Goal: Task Accomplishment & Management: Use online tool/utility

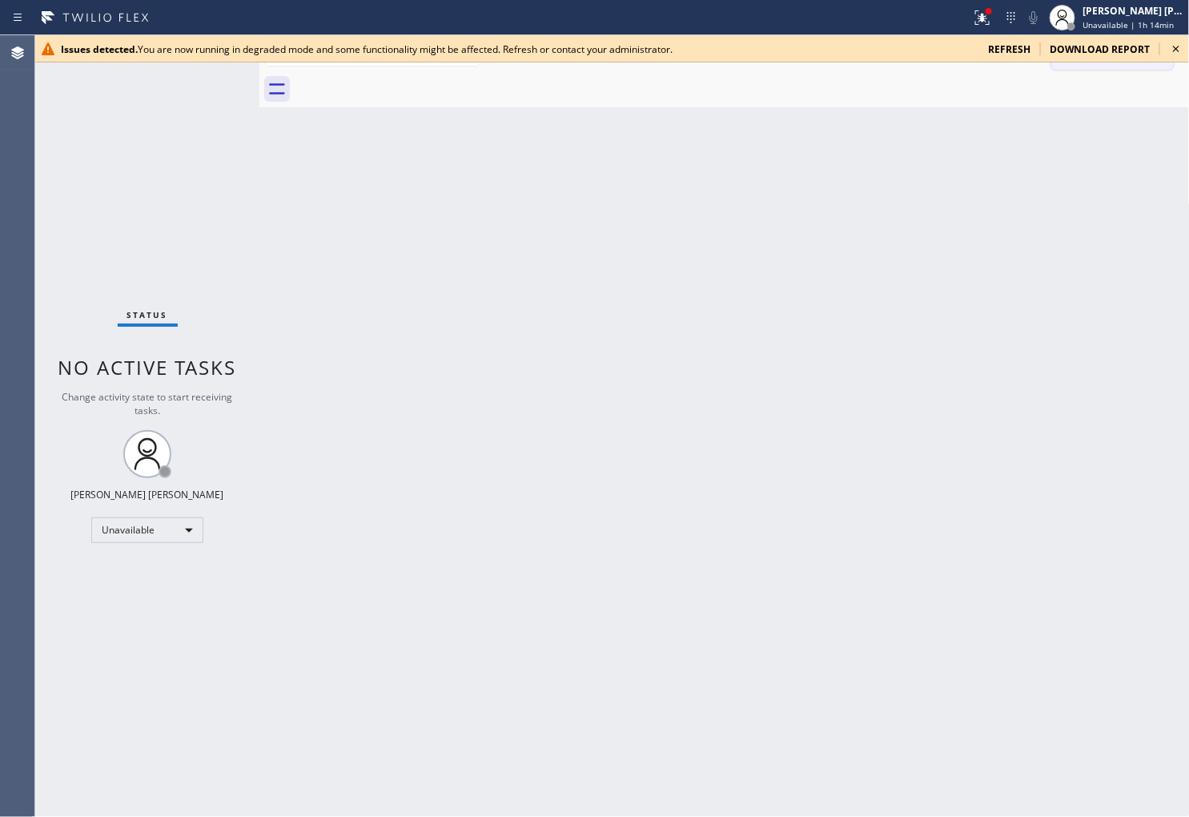
drag, startPoint x: 1173, startPoint y: 50, endPoint x: 1165, endPoint y: 52, distance: 9.0
click at [1173, 50] on icon at bounding box center [1176, 48] width 19 height 19
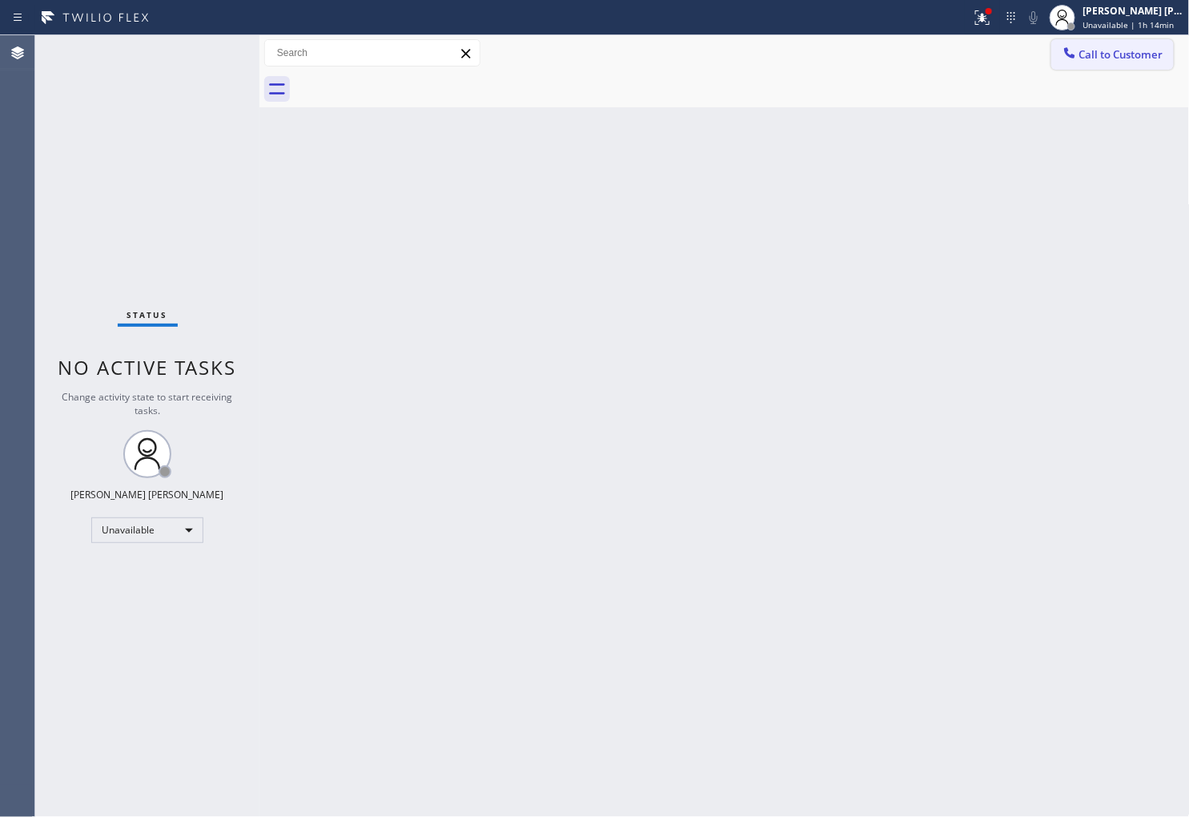
click at [1126, 53] on span "Call to Customer" at bounding box center [1122, 54] width 84 height 14
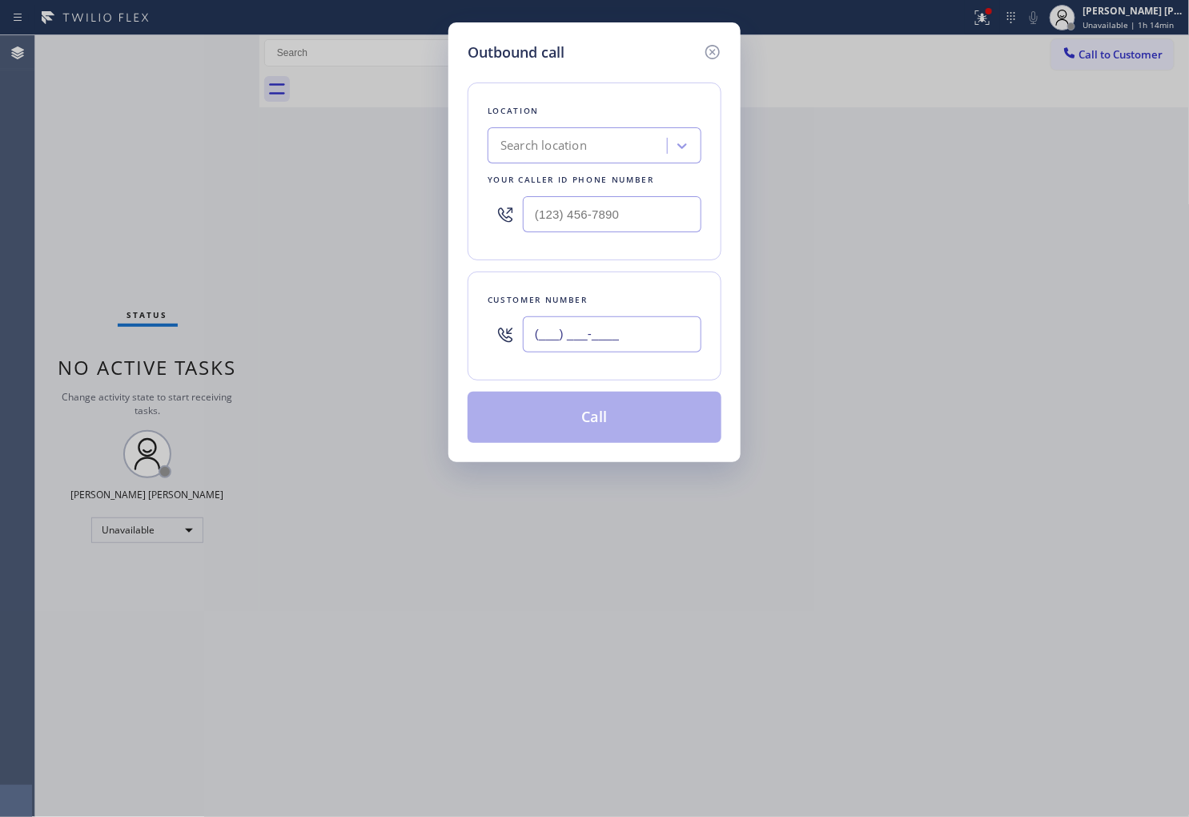
click at [614, 340] on input "(___) ___-____" at bounding box center [612, 334] width 179 height 36
paste input "813) 235-3851"
type input "(813) 235-3851"
click at [637, 215] on input "(___) ___-____" at bounding box center [612, 214] width 179 height 36
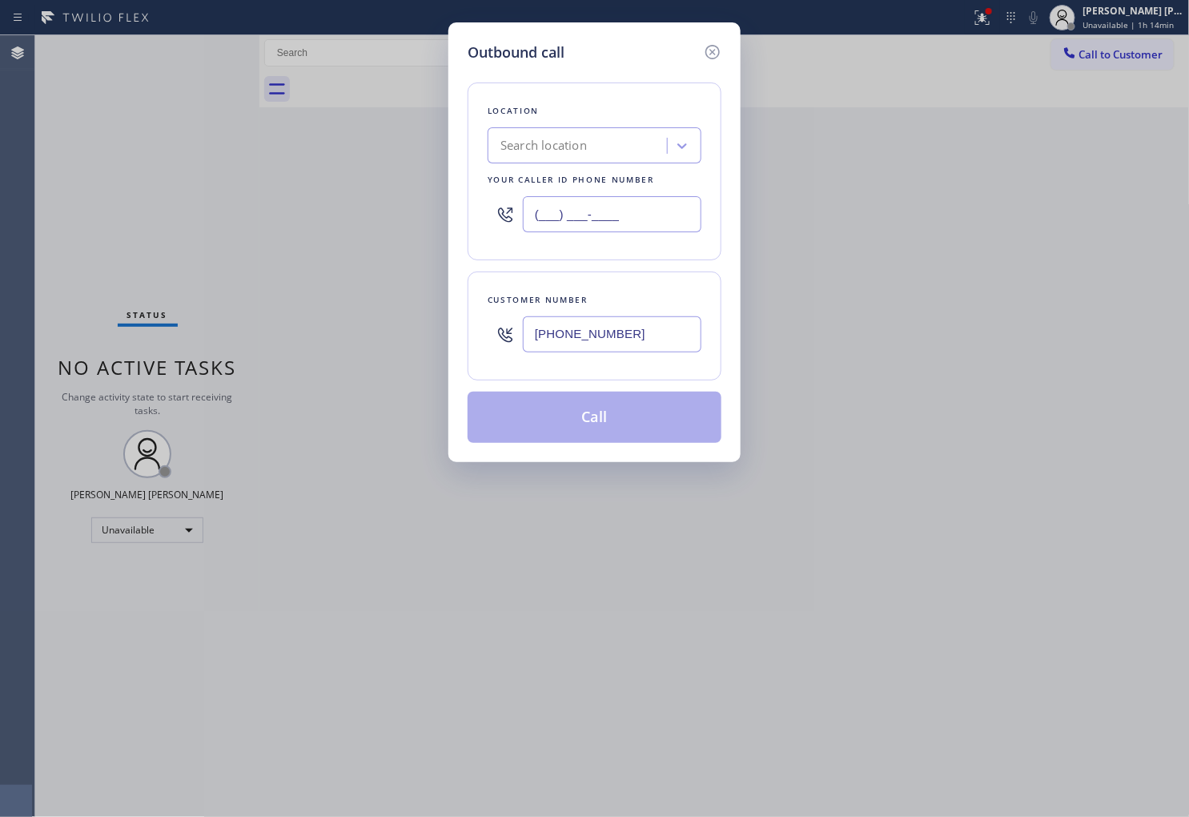
paste input "8136"
click at [637, 215] on input "(___) ___-8136" at bounding box center [612, 214] width 179 height 36
paste input "813) 696-3155"
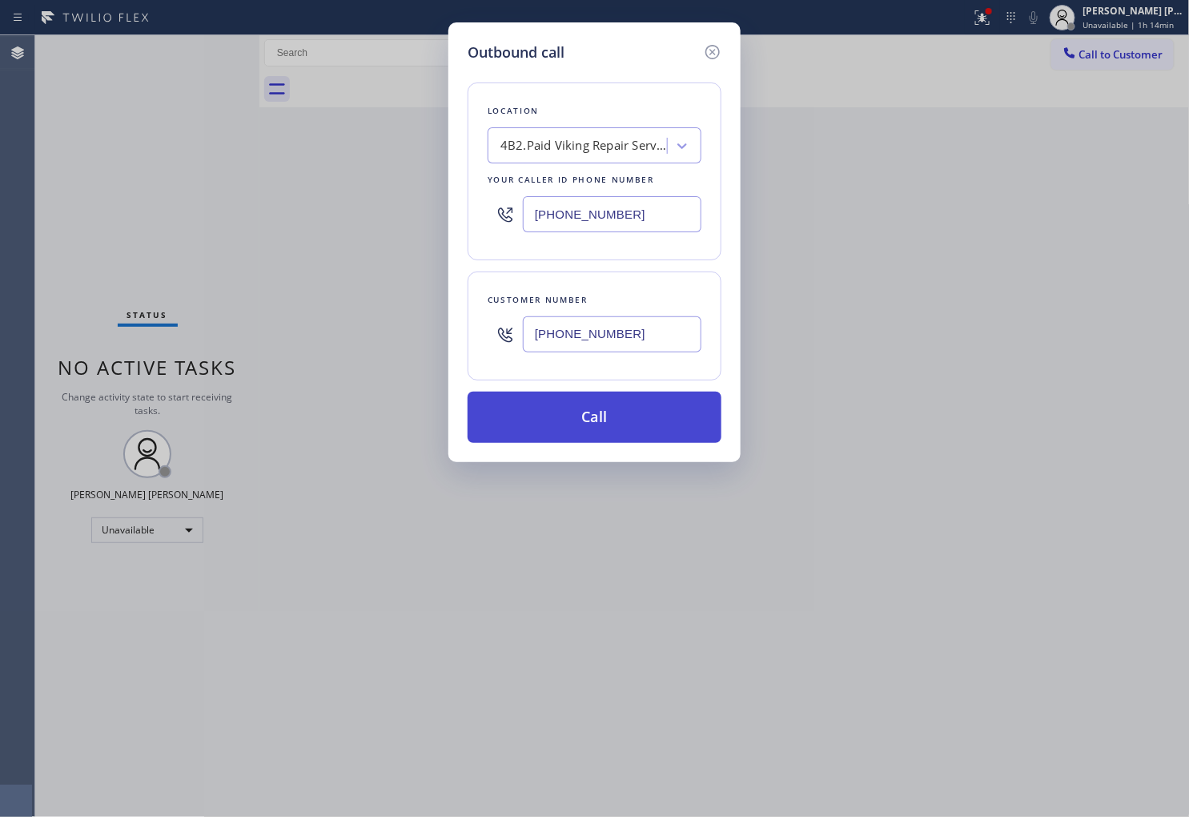
type input "(813) 696-3155"
click at [620, 408] on button "Call" at bounding box center [595, 417] width 254 height 51
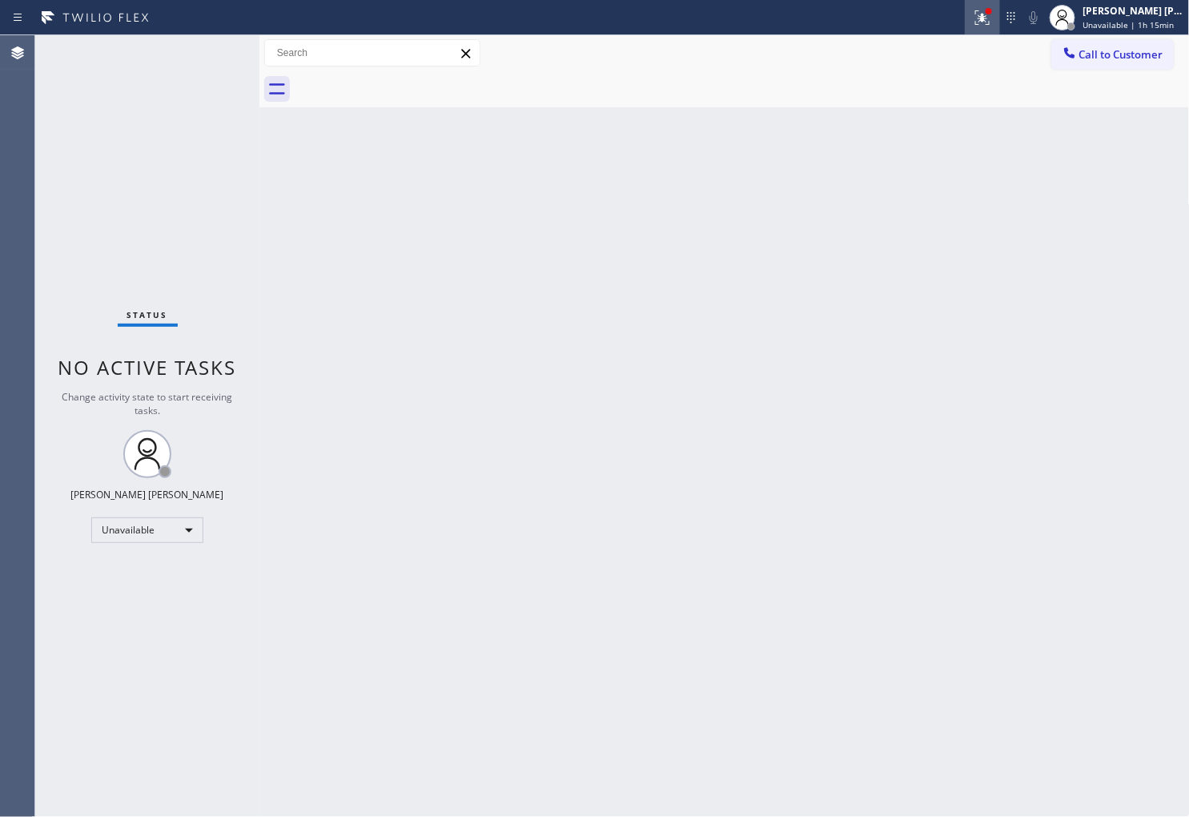
click at [992, 21] on icon at bounding box center [982, 17] width 19 height 19
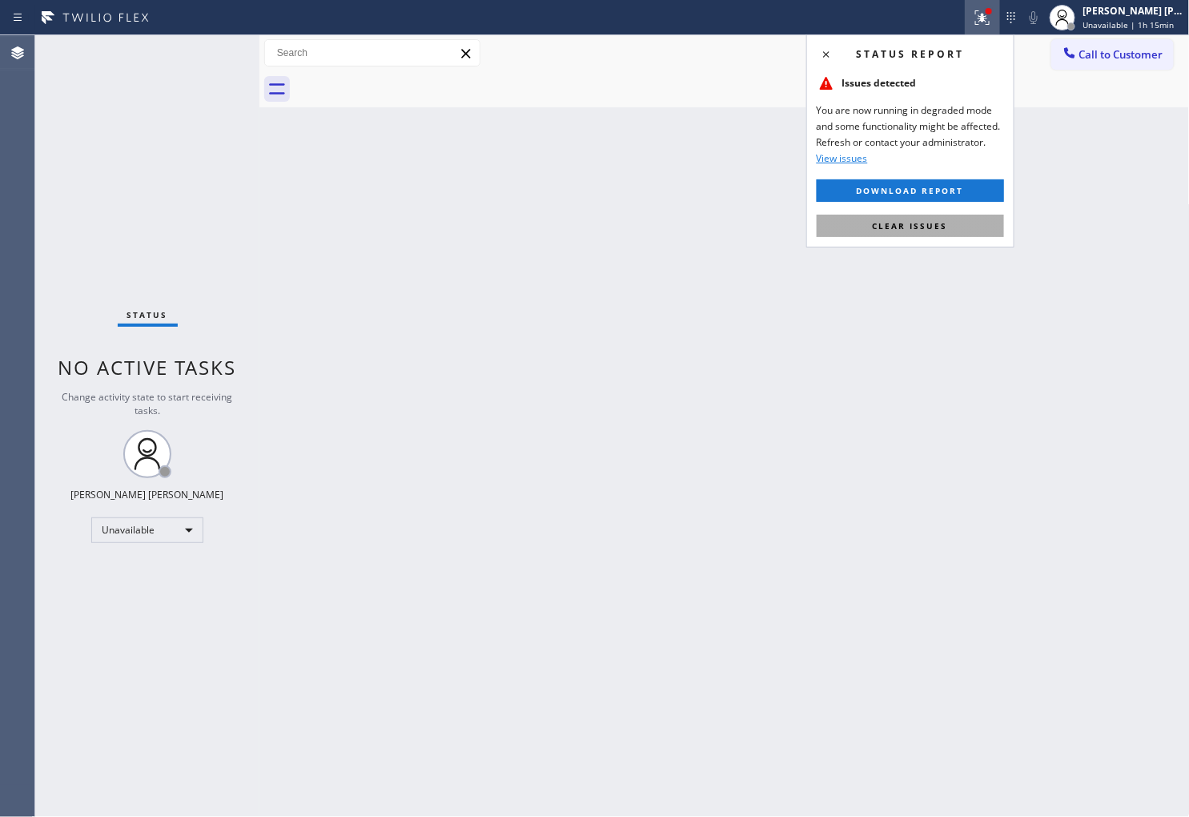
click at [917, 219] on button "Clear issues" at bounding box center [910, 226] width 187 height 22
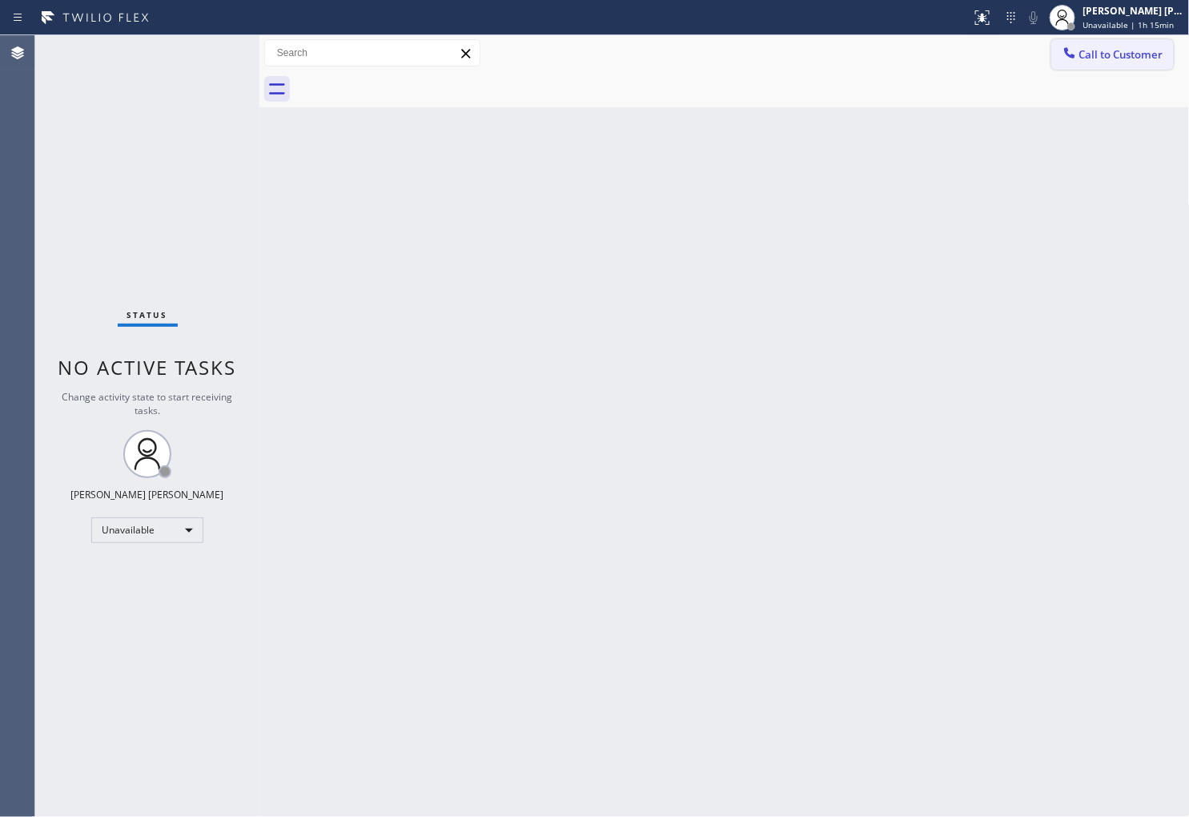
click at [1088, 69] on button "Call to Customer" at bounding box center [1113, 54] width 123 height 30
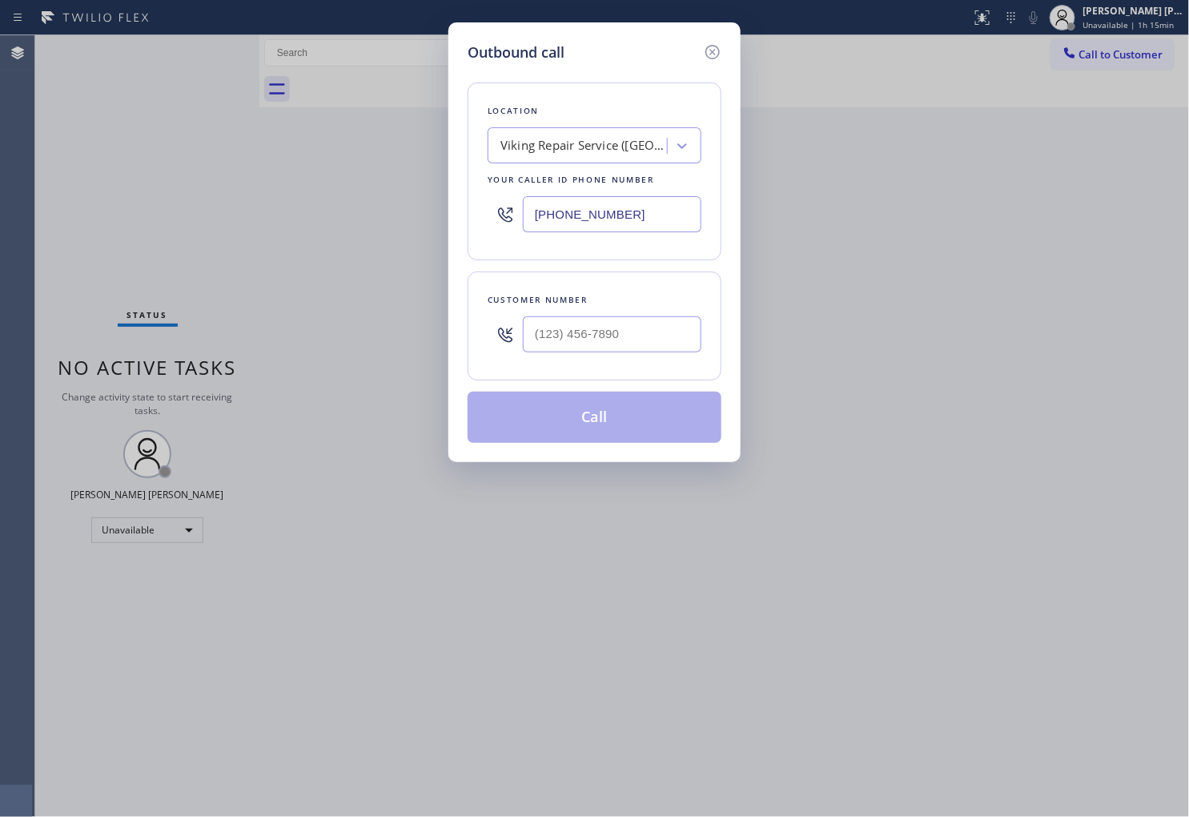
click at [626, 353] on div at bounding box center [612, 334] width 179 height 52
click at [630, 338] on input "(___) ___-____" at bounding box center [612, 334] width 179 height 36
paste input "347) 339-0892"
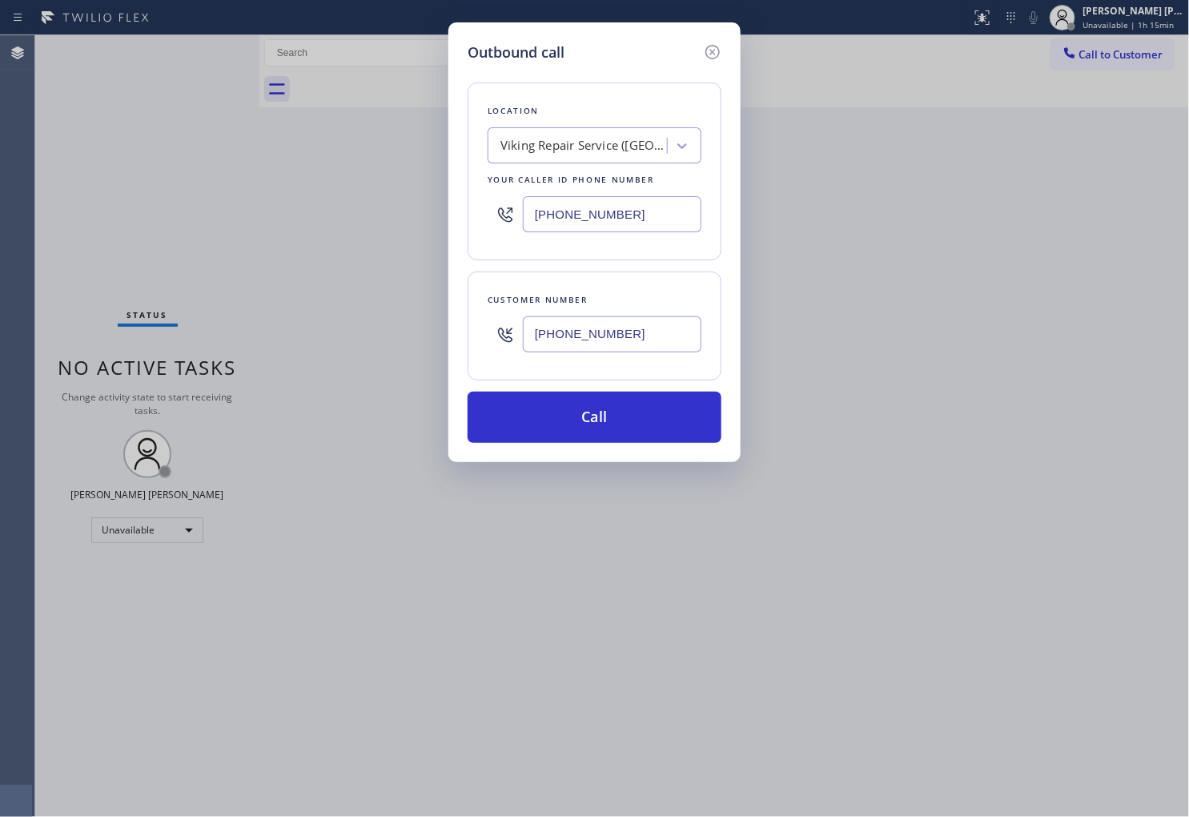
type input "(347) 339-0892"
click at [585, 224] on input "(813) 696-3155" at bounding box center [612, 214] width 179 height 36
paste input "347) 697-4504"
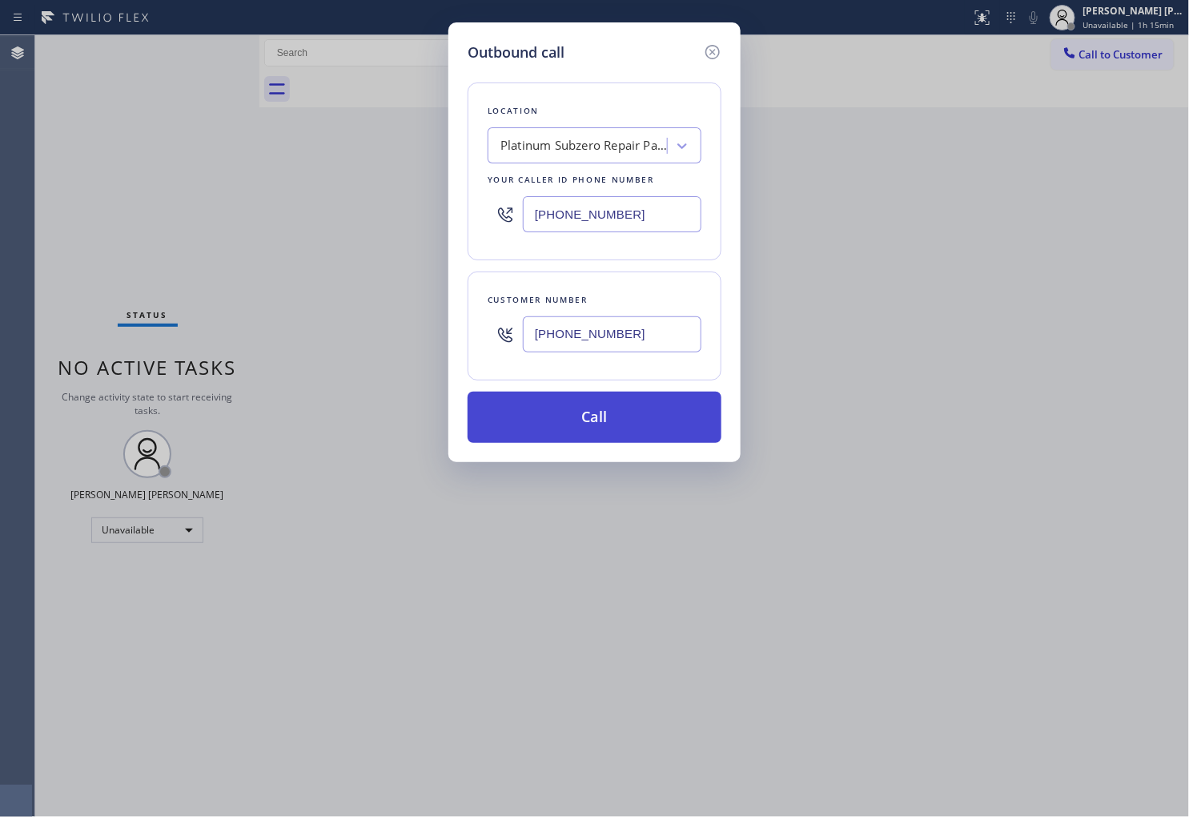
type input "(347) 697-4504"
click at [643, 409] on button "Call" at bounding box center [595, 417] width 254 height 51
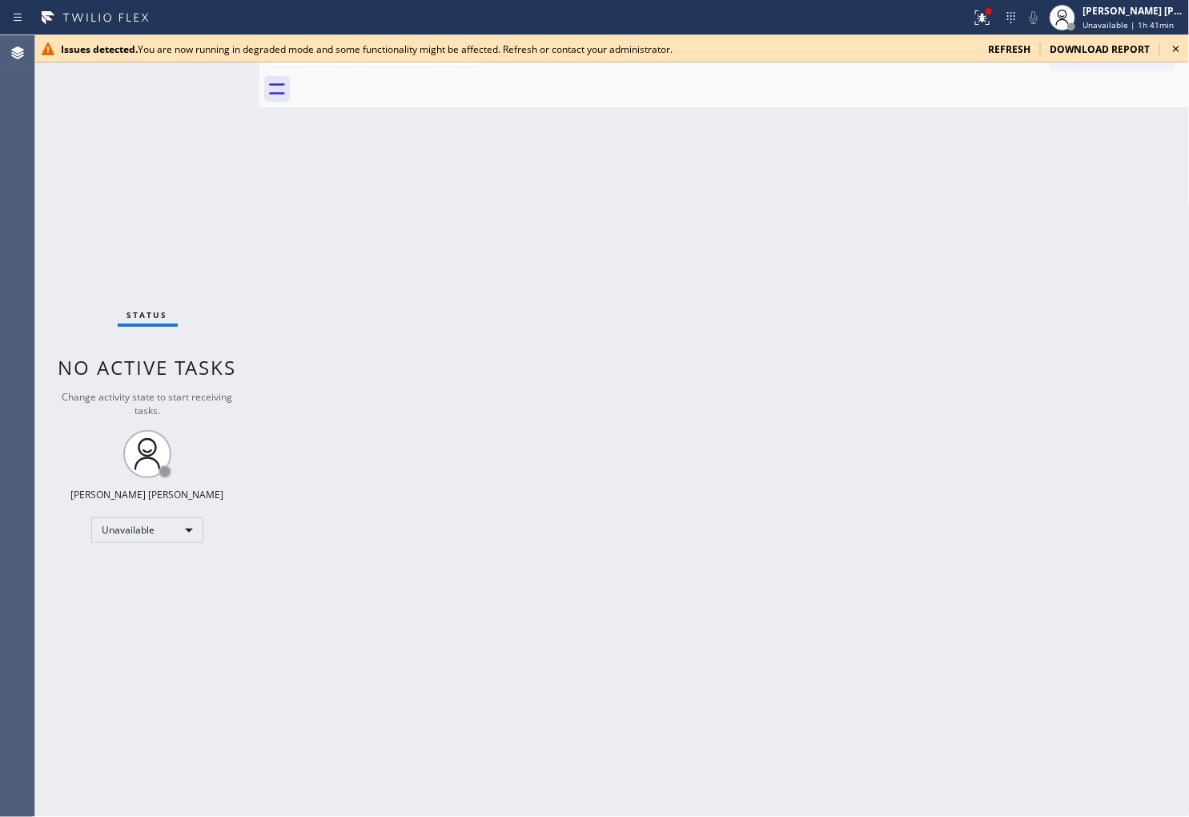
click at [1004, 48] on span "refresh" at bounding box center [1009, 49] width 42 height 14
click at [988, 9] on div at bounding box center [990, 17] width 35 height 19
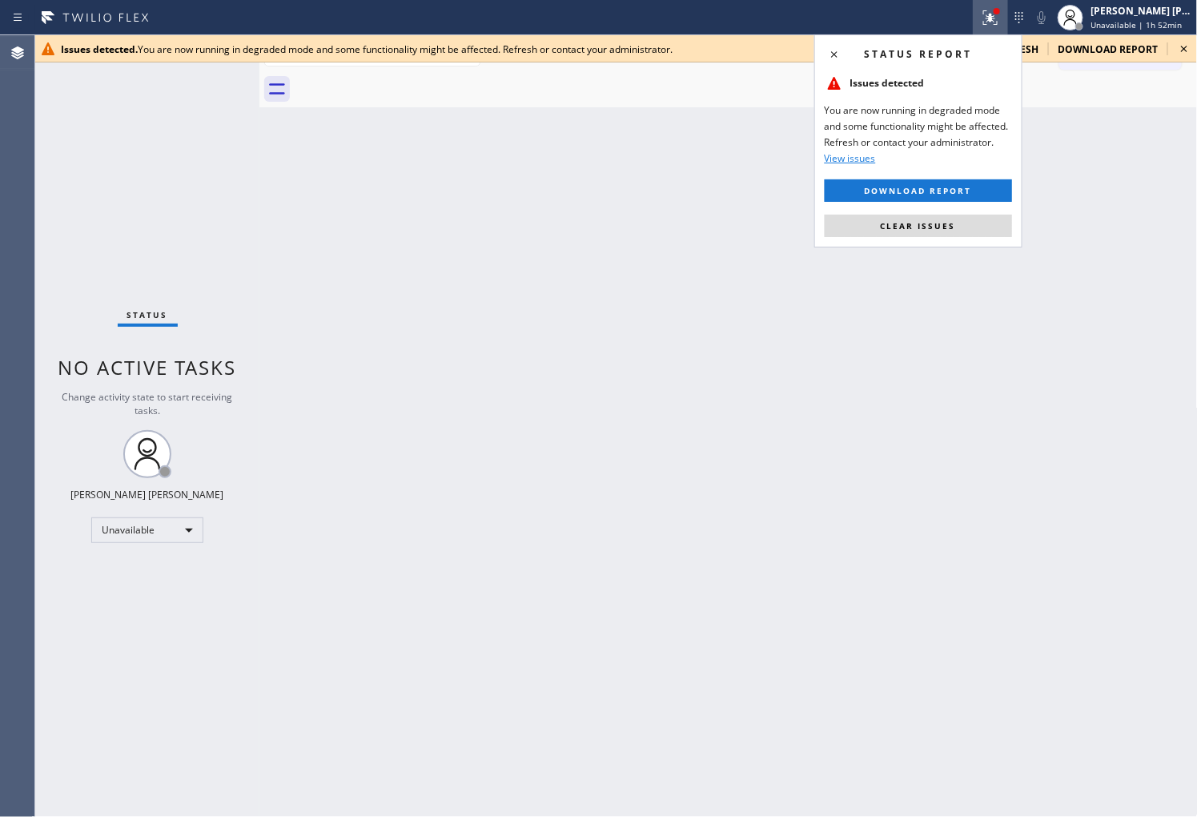
click at [919, 238] on div "Status report Issues detected You are now running in degraded mode and some fun…" at bounding box center [919, 140] width 208 height 213
click at [923, 226] on span "Clear issues" at bounding box center [918, 225] width 75 height 11
click at [923, 227] on div "Back to Dashboard Change Sender ID Customers Technicians Select a contact Outbo…" at bounding box center [729, 426] width 939 height 782
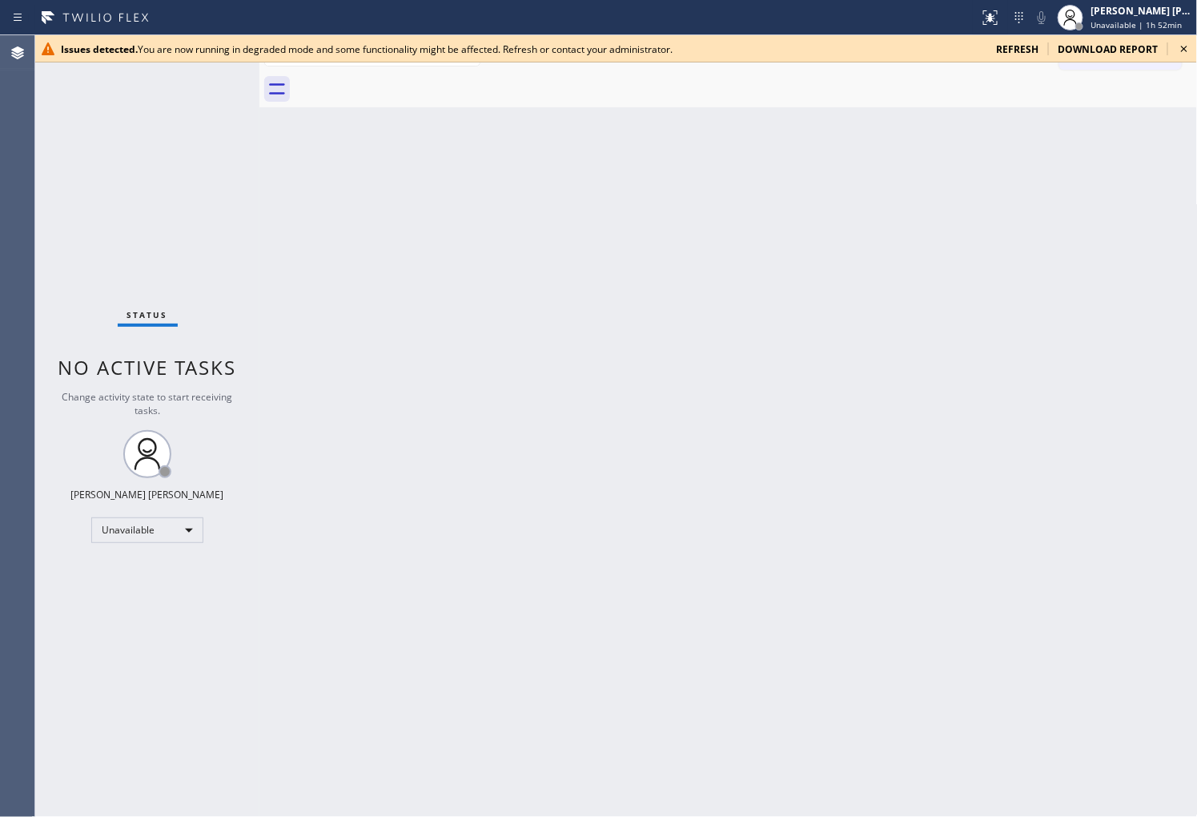
click at [1024, 50] on span "refresh" at bounding box center [1017, 49] width 42 height 14
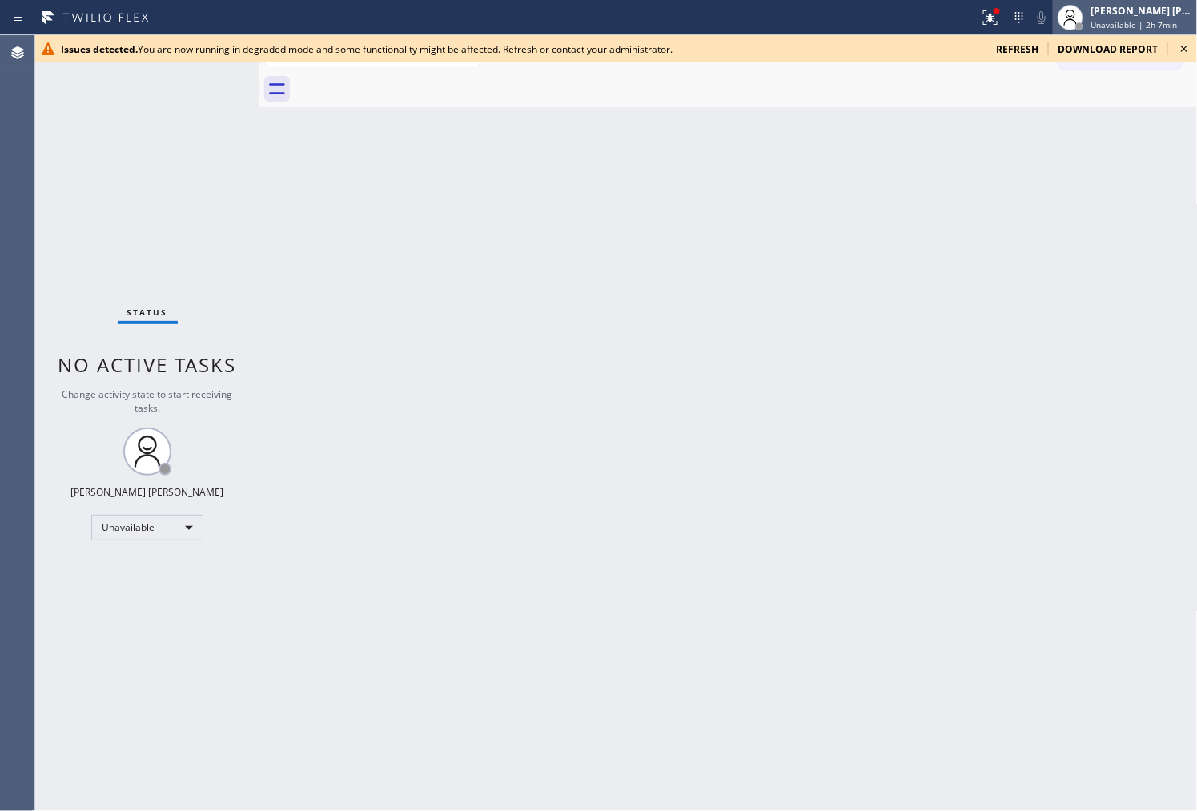
click at [1146, 21] on span "Unavailable | 2h 7min" at bounding box center [1135, 24] width 87 height 11
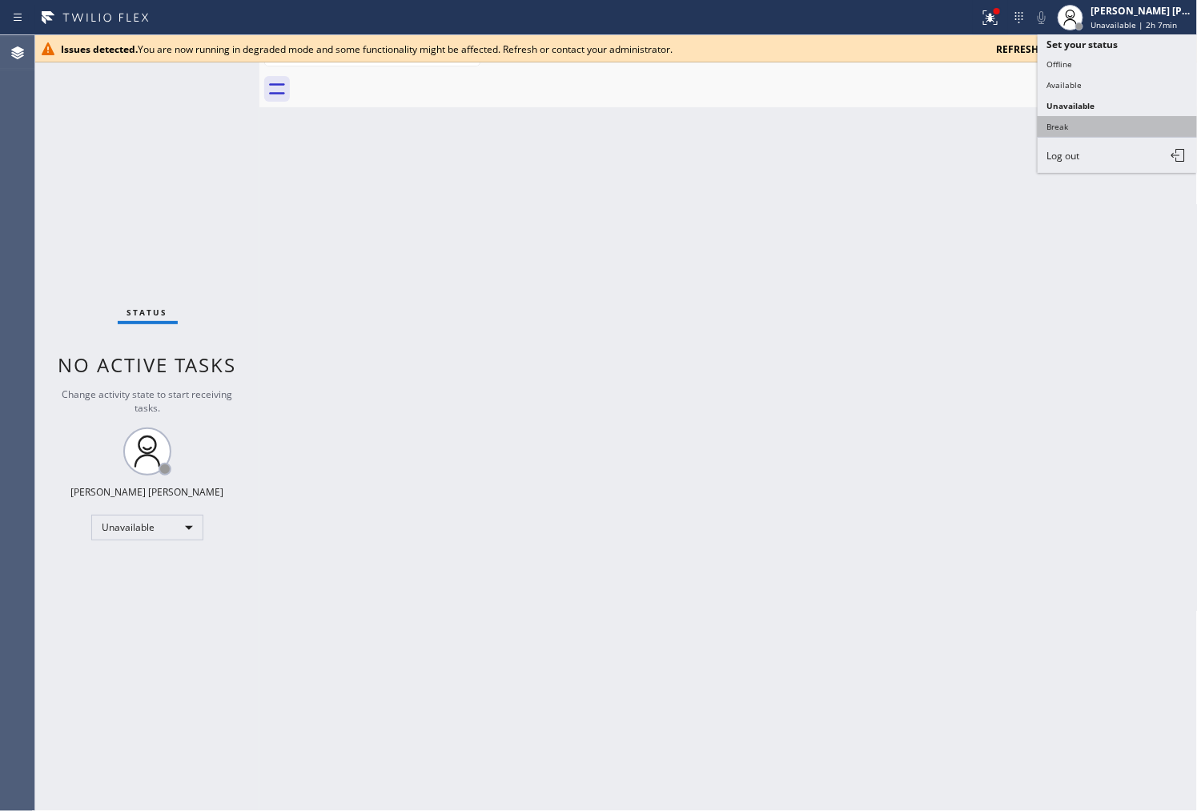
click at [1096, 125] on button "Break" at bounding box center [1118, 126] width 160 height 21
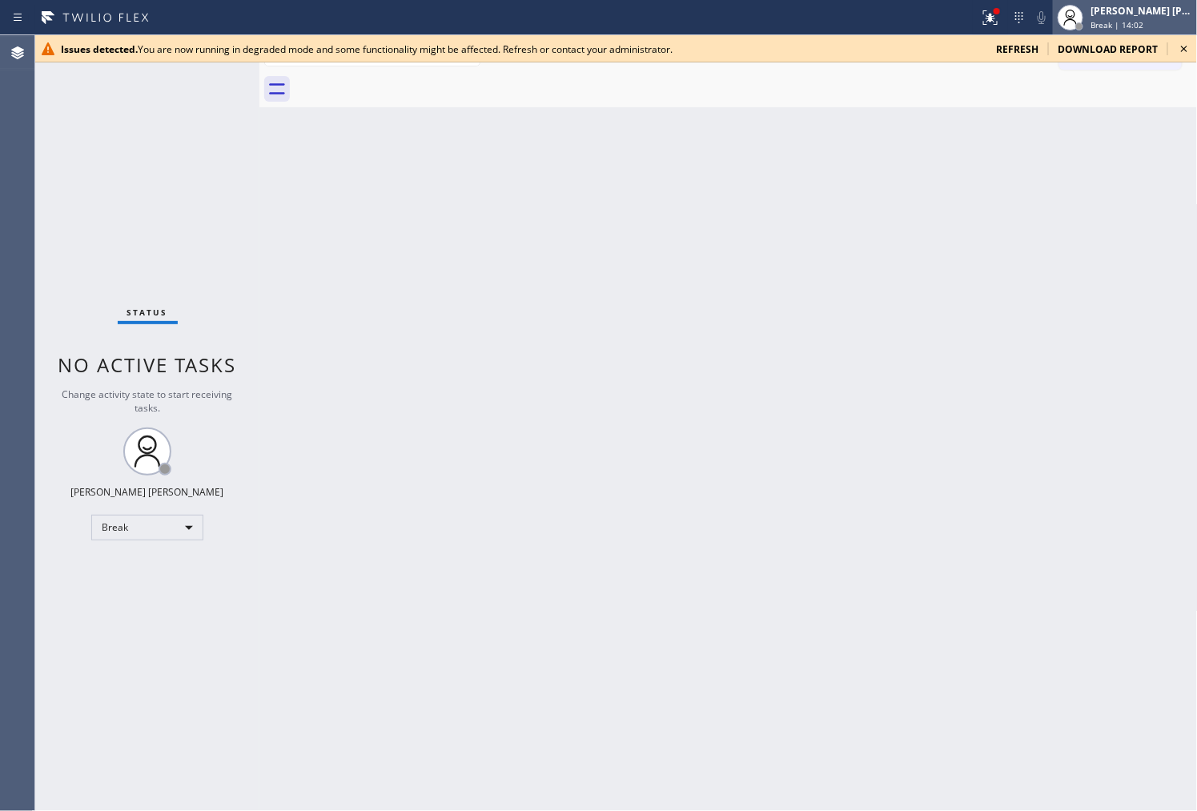
click at [1122, 26] on span "Break | 14:02" at bounding box center [1118, 24] width 53 height 11
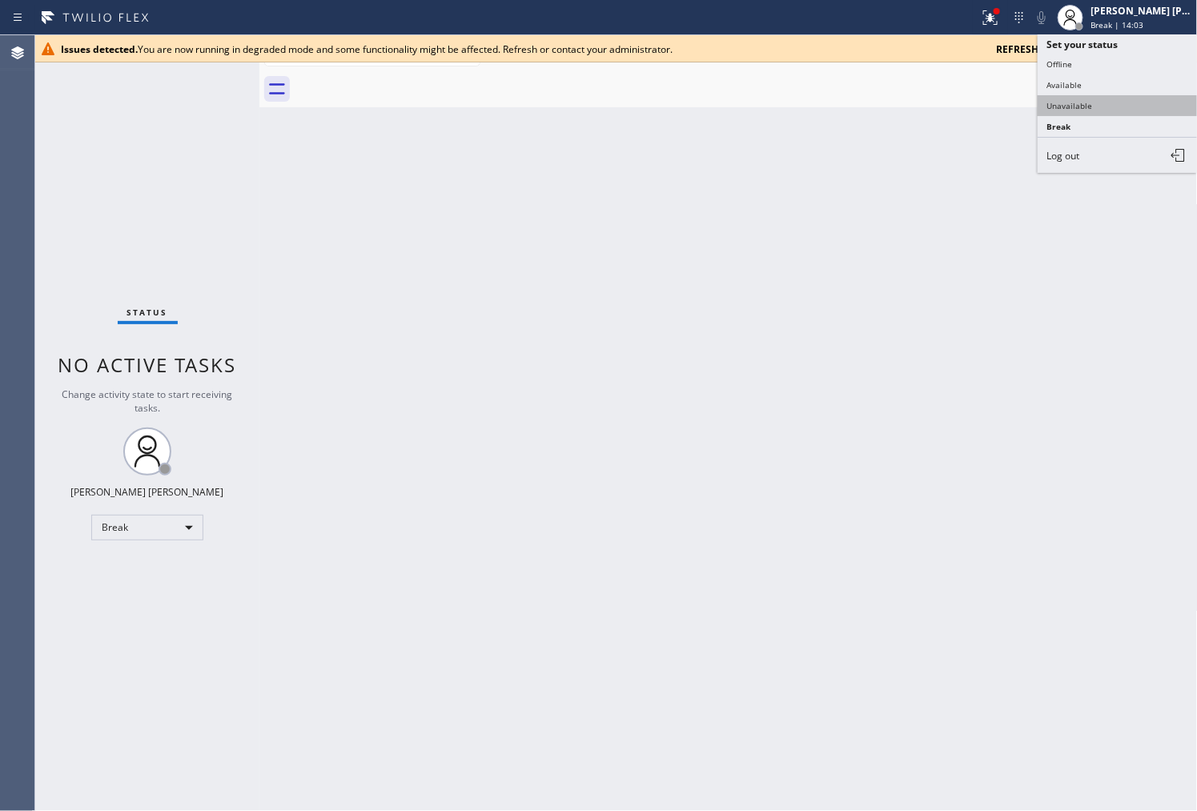
click at [1089, 109] on button "Unavailable" at bounding box center [1118, 105] width 160 height 21
click at [1089, 109] on div "Back to Dashboard Change Sender ID Customers Technicians Select a contact Outbo…" at bounding box center [729, 423] width 939 height 776
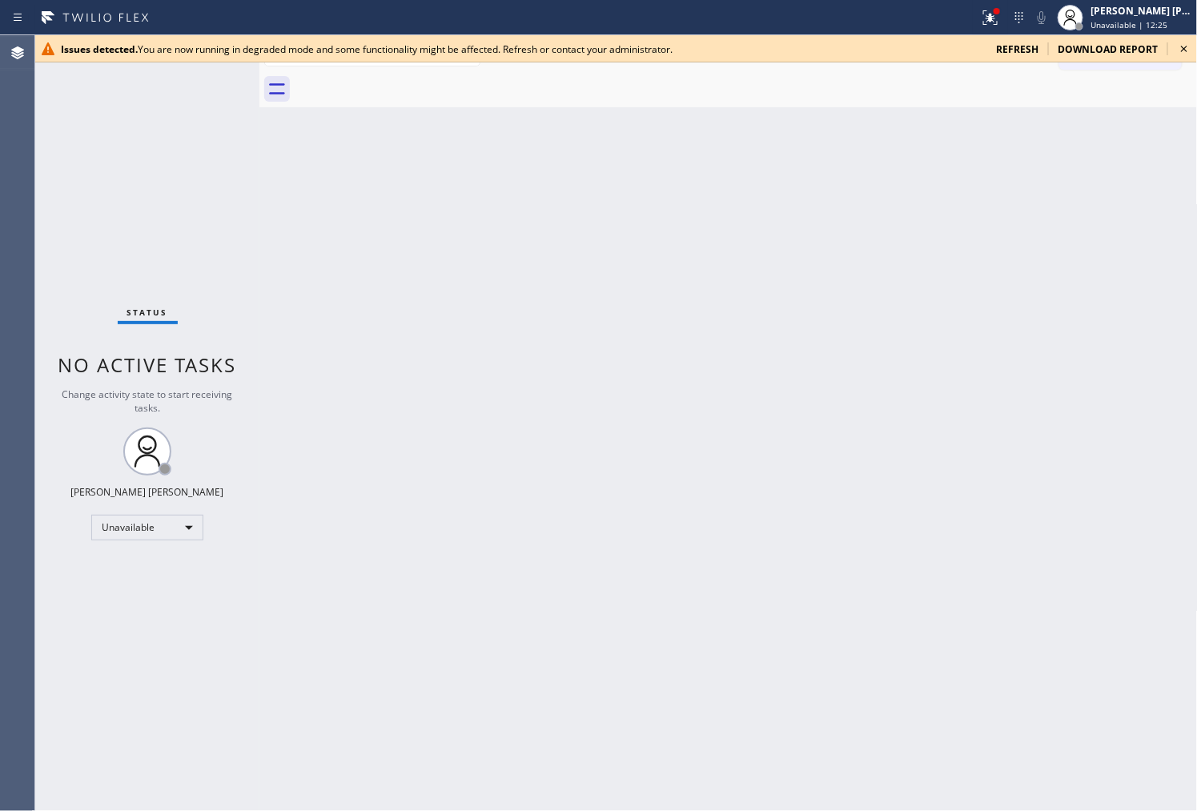
click at [1022, 46] on span "refresh" at bounding box center [1017, 49] width 42 height 14
click at [1008, 22] on div at bounding box center [990, 17] width 35 height 19
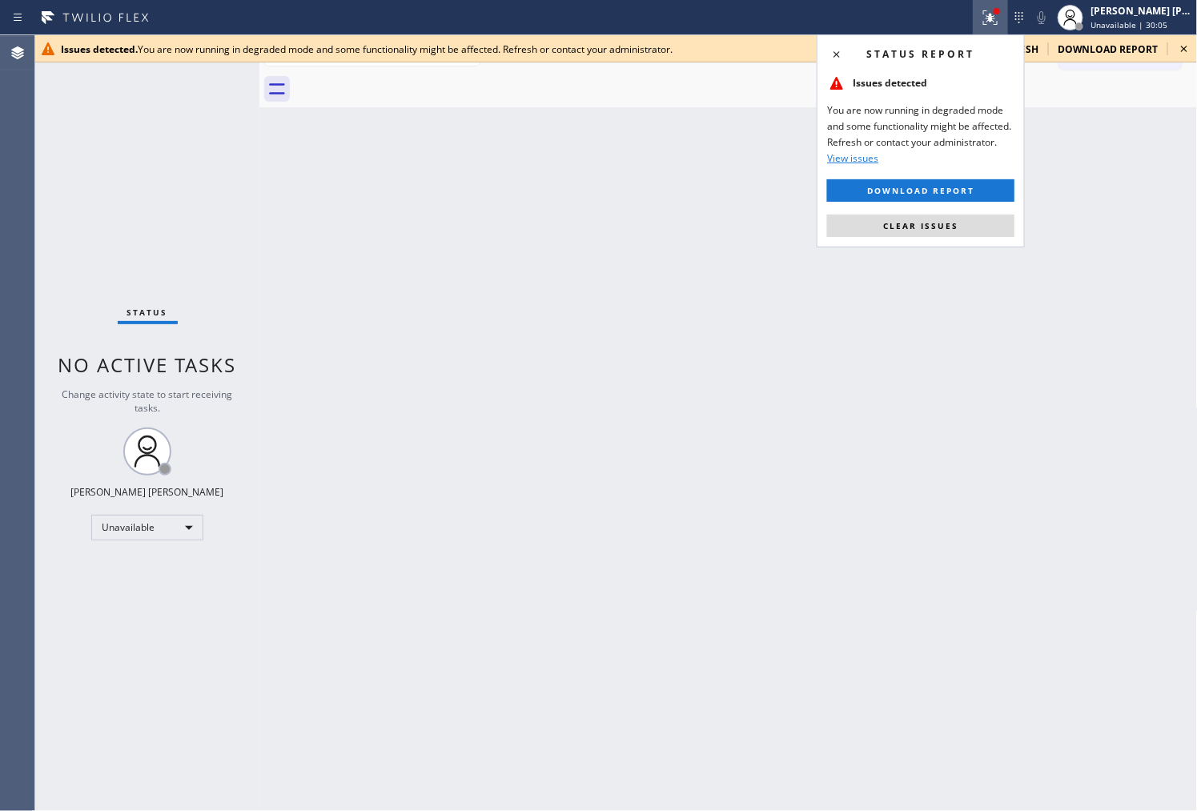
click at [965, 219] on button "Clear issues" at bounding box center [920, 226] width 187 height 22
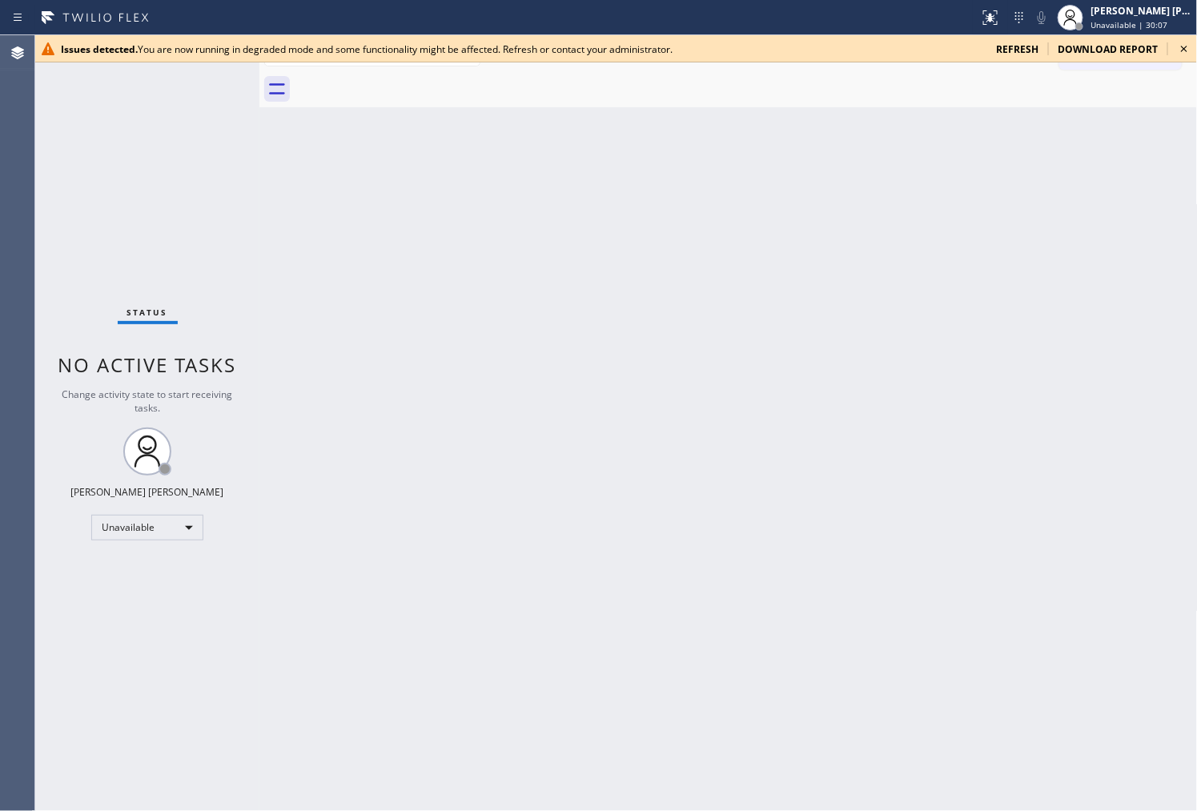
click at [1181, 50] on icon at bounding box center [1184, 48] width 19 height 19
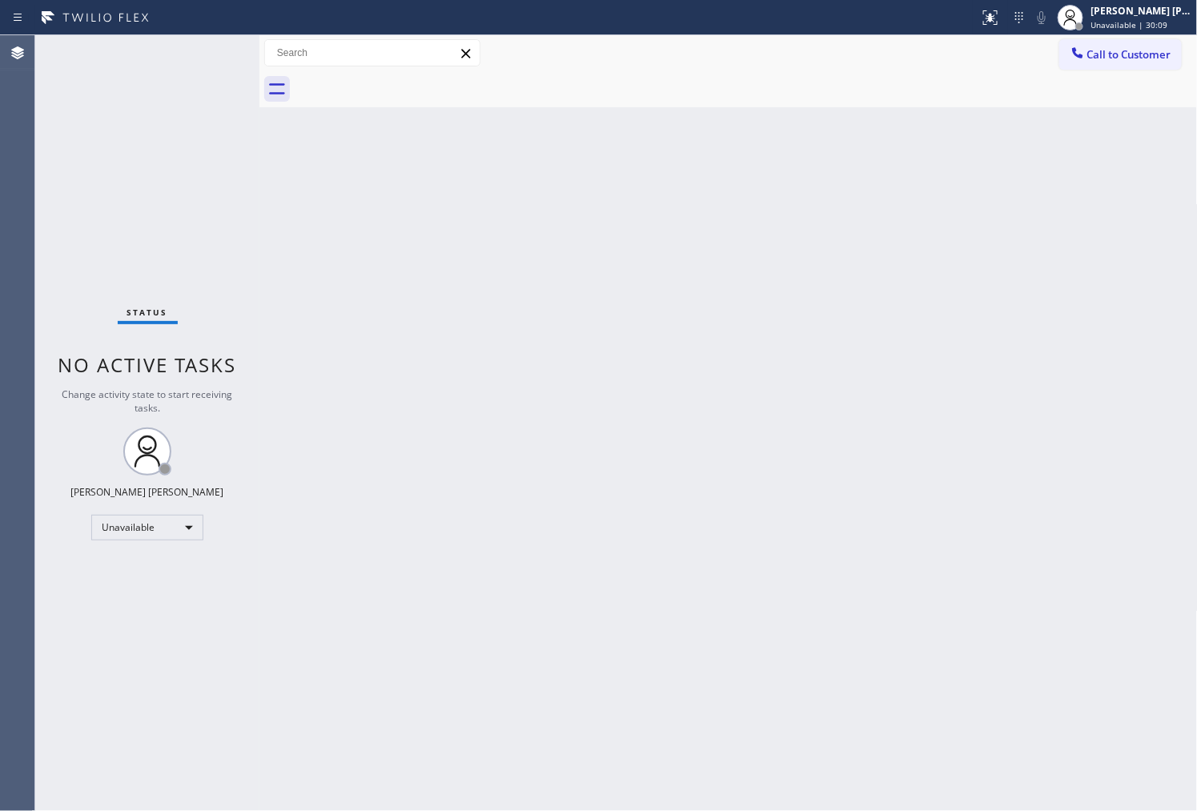
click at [1144, 82] on div at bounding box center [746, 89] width 903 height 36
click at [1139, 65] on button "Call to Customer" at bounding box center [1121, 54] width 123 height 30
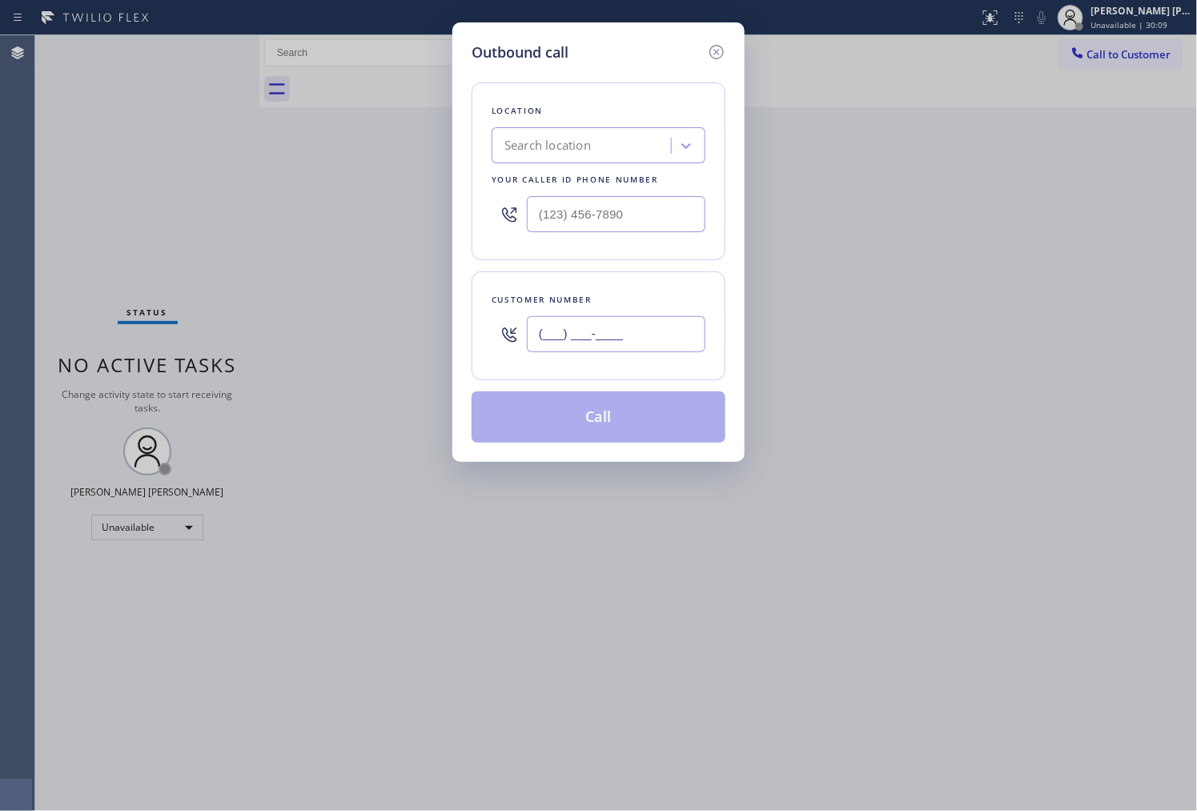
click at [639, 333] on input "(___) ___-____" at bounding box center [616, 334] width 179 height 36
paste input "813) 235-3851"
type input "(813) 235-3851"
click at [1165, 174] on div "Outbound call Location Search location Your caller id phone number Customer num…" at bounding box center [598, 405] width 1197 height 811
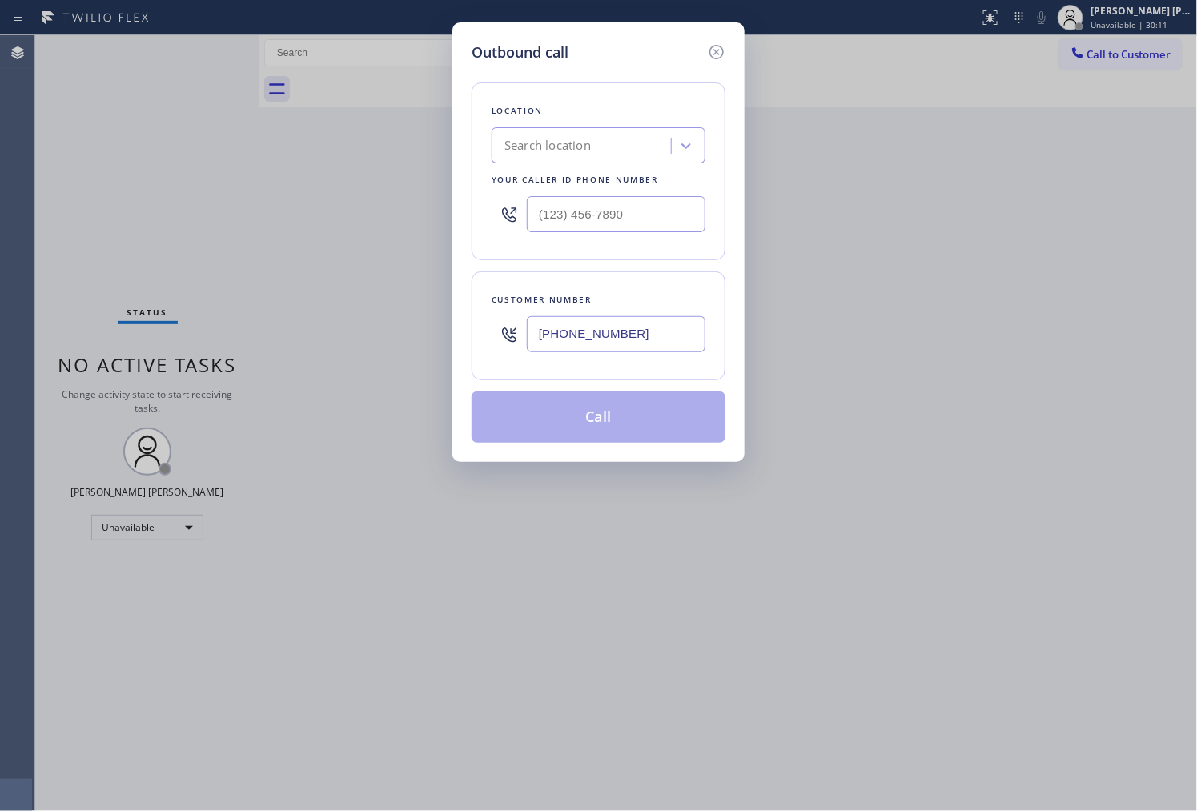
click at [1168, 171] on div "Outbound call Location Search location Your caller id phone number Customer num…" at bounding box center [598, 405] width 1197 height 811
click at [636, 217] on input "(___) ___-____" at bounding box center [616, 214] width 179 height 36
paste input "813) 235-3851"
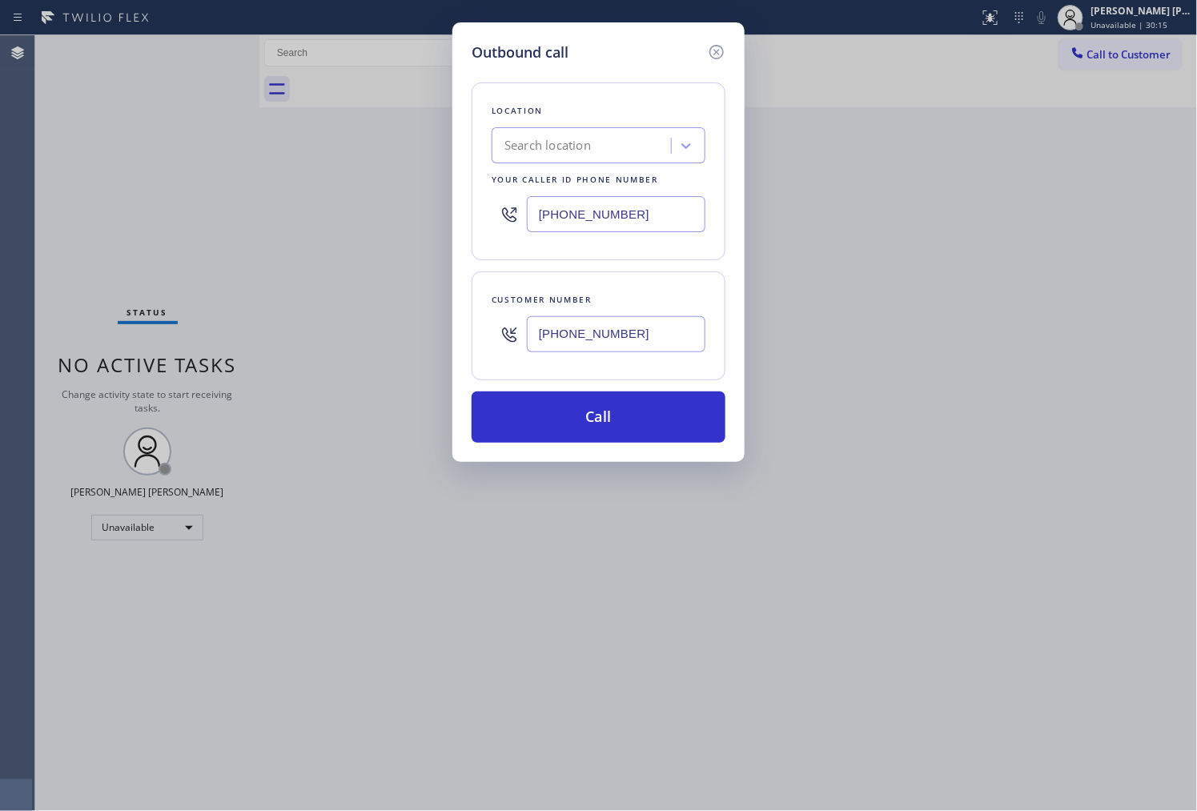
click at [625, 212] on input "(813) 235-3851" at bounding box center [616, 214] width 179 height 36
paste input "696-3155"
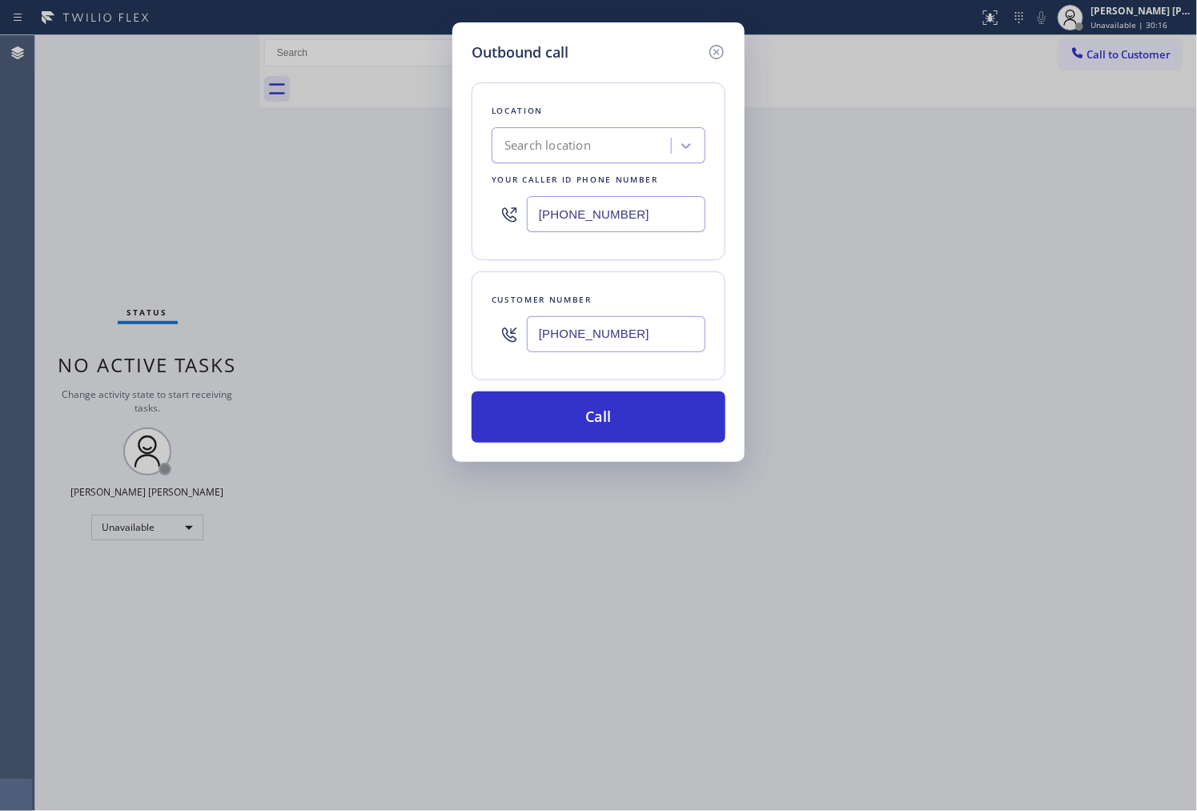
type input "(813) 696-3155"
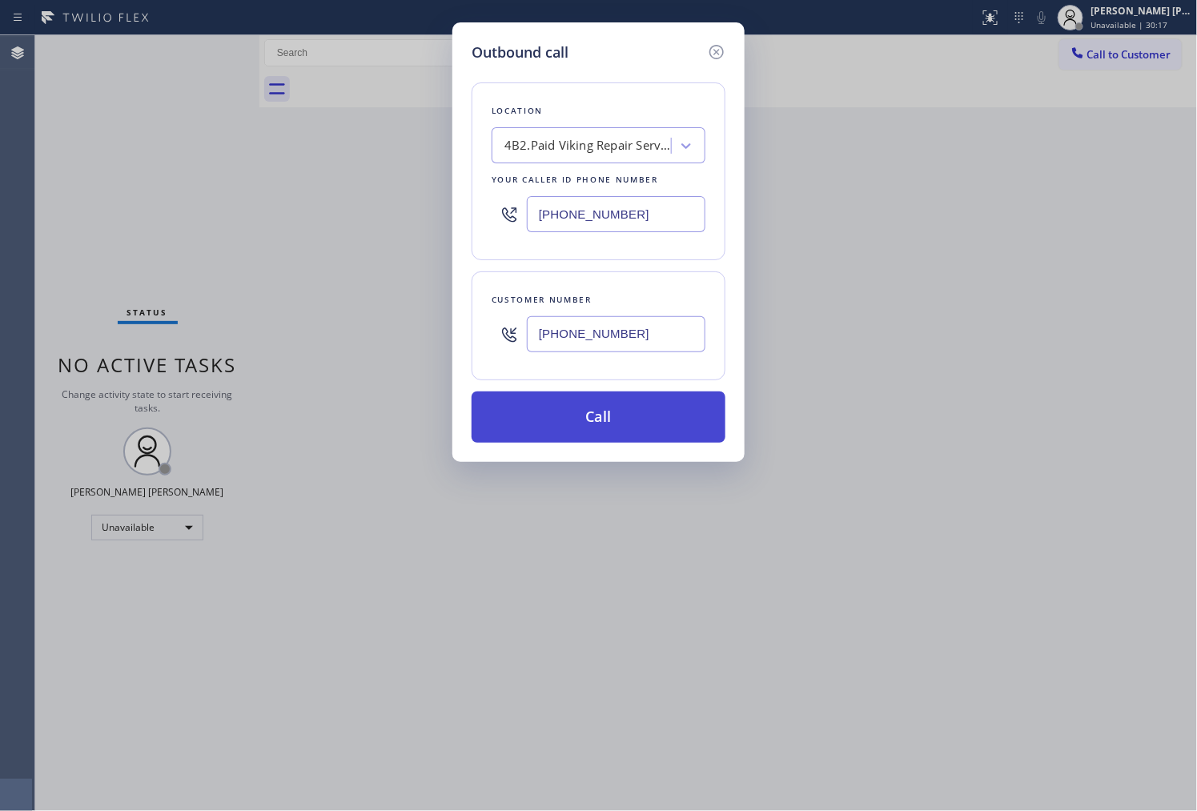
click at [634, 411] on button "Call" at bounding box center [599, 417] width 254 height 51
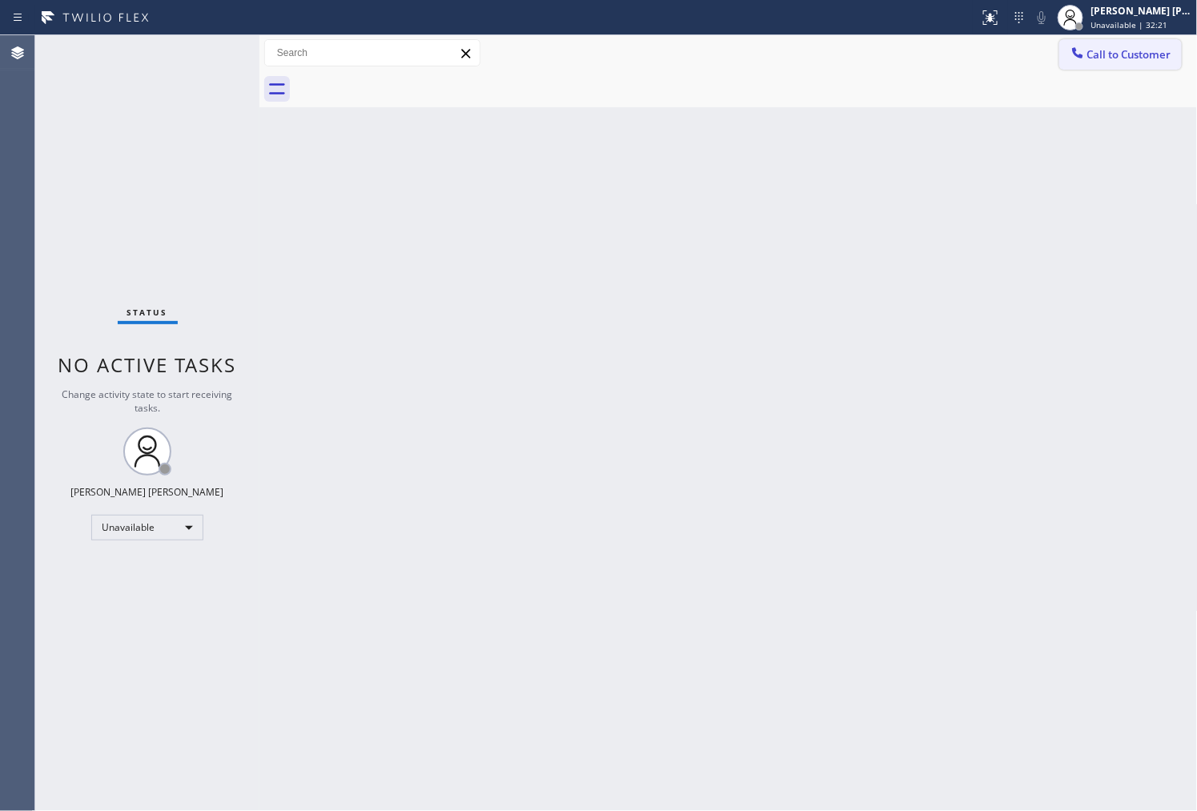
click at [1122, 50] on span "Call to Customer" at bounding box center [1130, 54] width 84 height 14
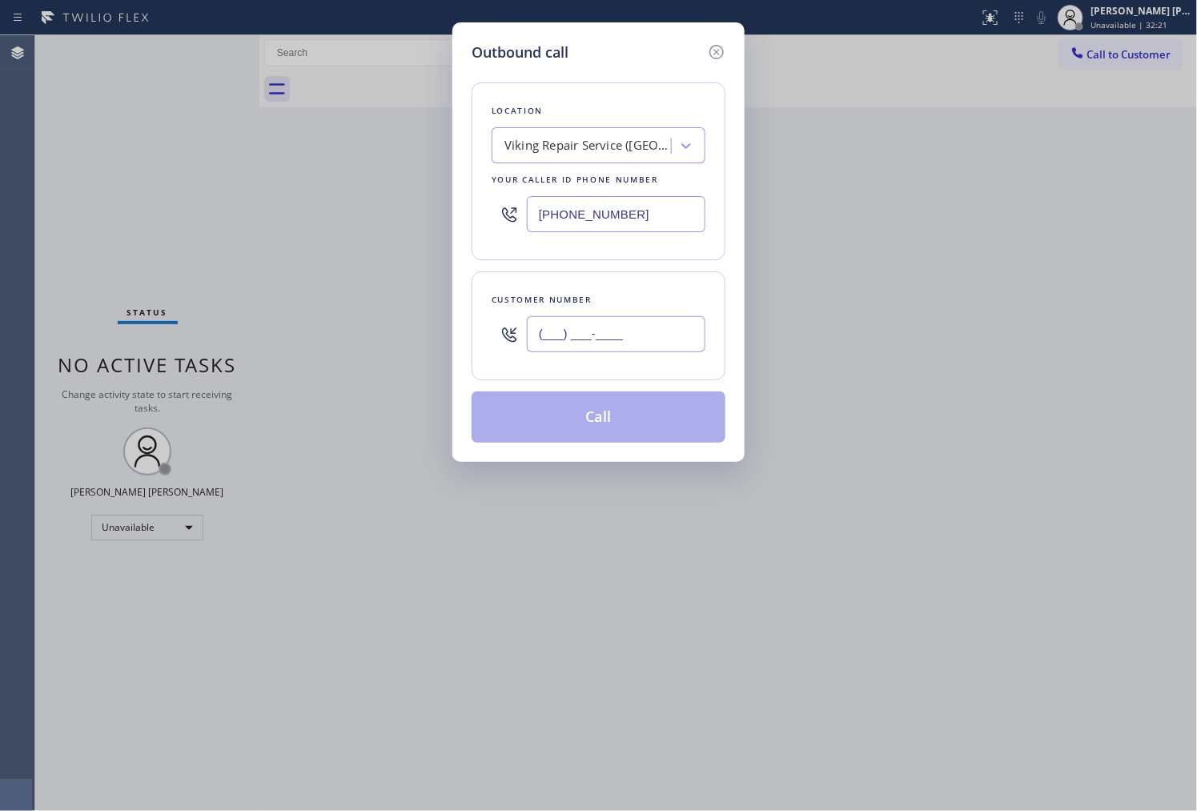
click at [597, 332] on input "(___) ___-____" at bounding box center [616, 334] width 179 height 36
paste input "954) 835-4535"
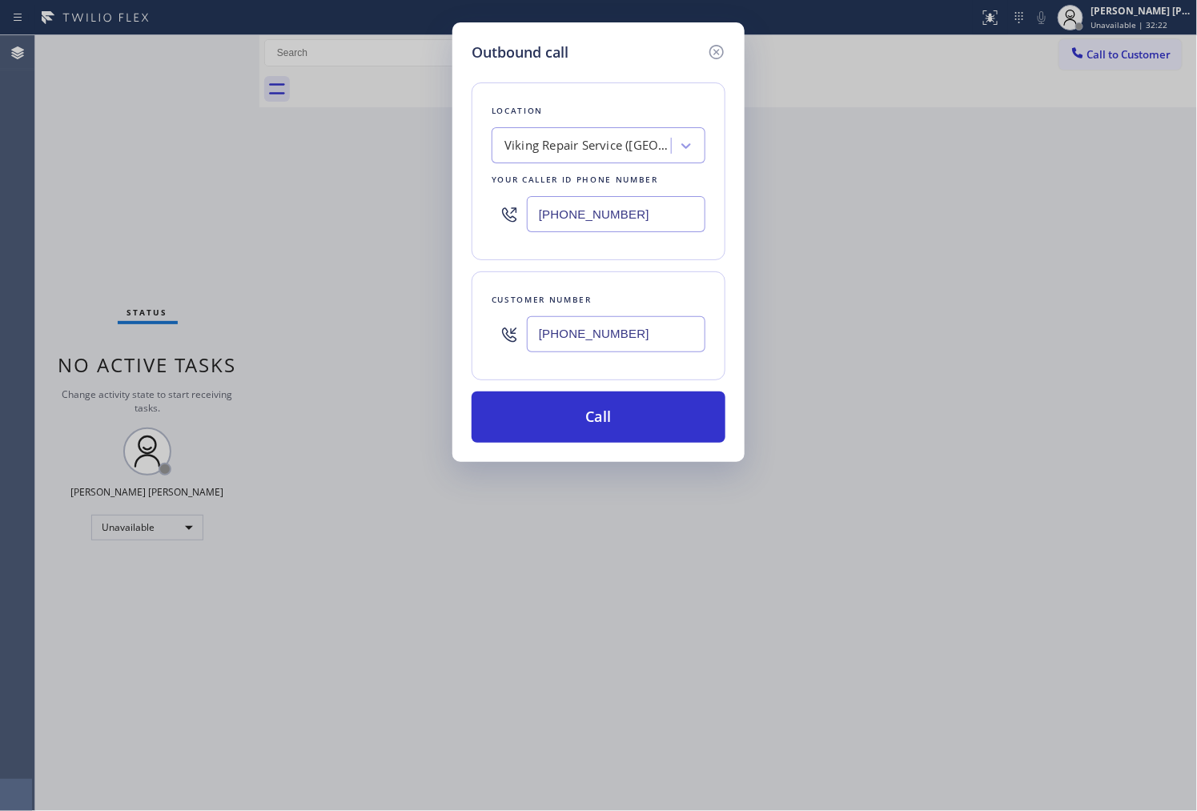
type input "(954) 835-4535"
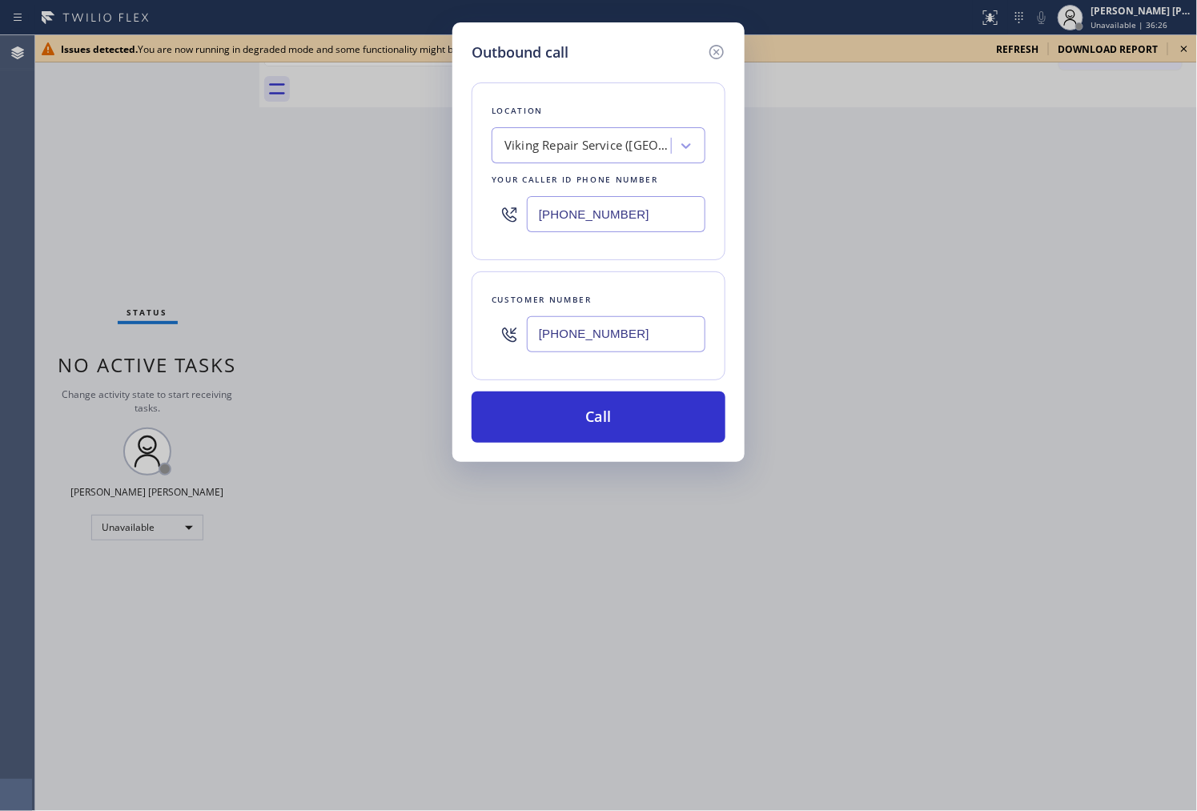
click at [713, 37] on div "Outbound call Location Viking Repair Service (Tampa, Google Ads) Your caller id…" at bounding box center [599, 242] width 292 height 440
click at [722, 57] on icon at bounding box center [717, 52] width 14 height 14
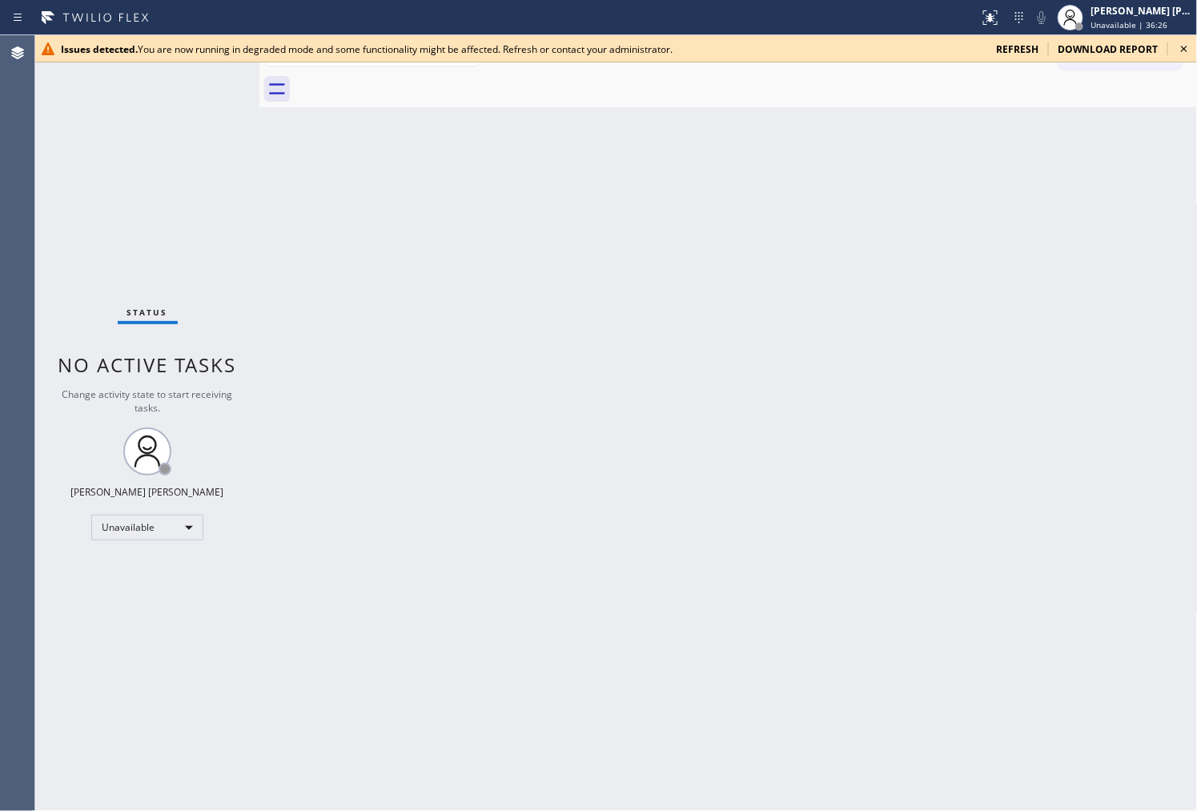
click at [722, 57] on div "Issues detected. You are now running in degraded mode and some functionality mi…" at bounding box center [616, 48] width 1162 height 27
click at [1000, 21] on icon at bounding box center [990, 17] width 19 height 19
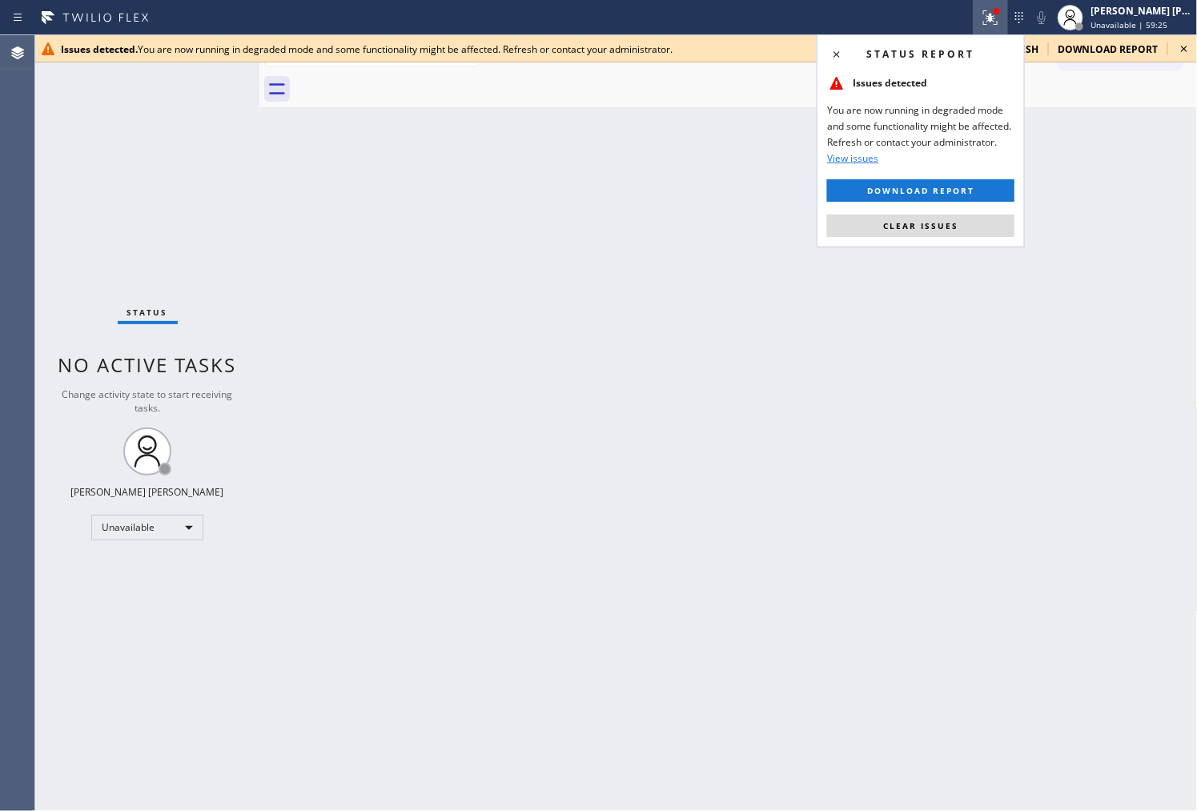
click at [961, 239] on div "Status report Issues detected You are now running in degraded mode and some fun…" at bounding box center [921, 140] width 208 height 213
click at [935, 231] on span "Clear issues" at bounding box center [920, 225] width 75 height 11
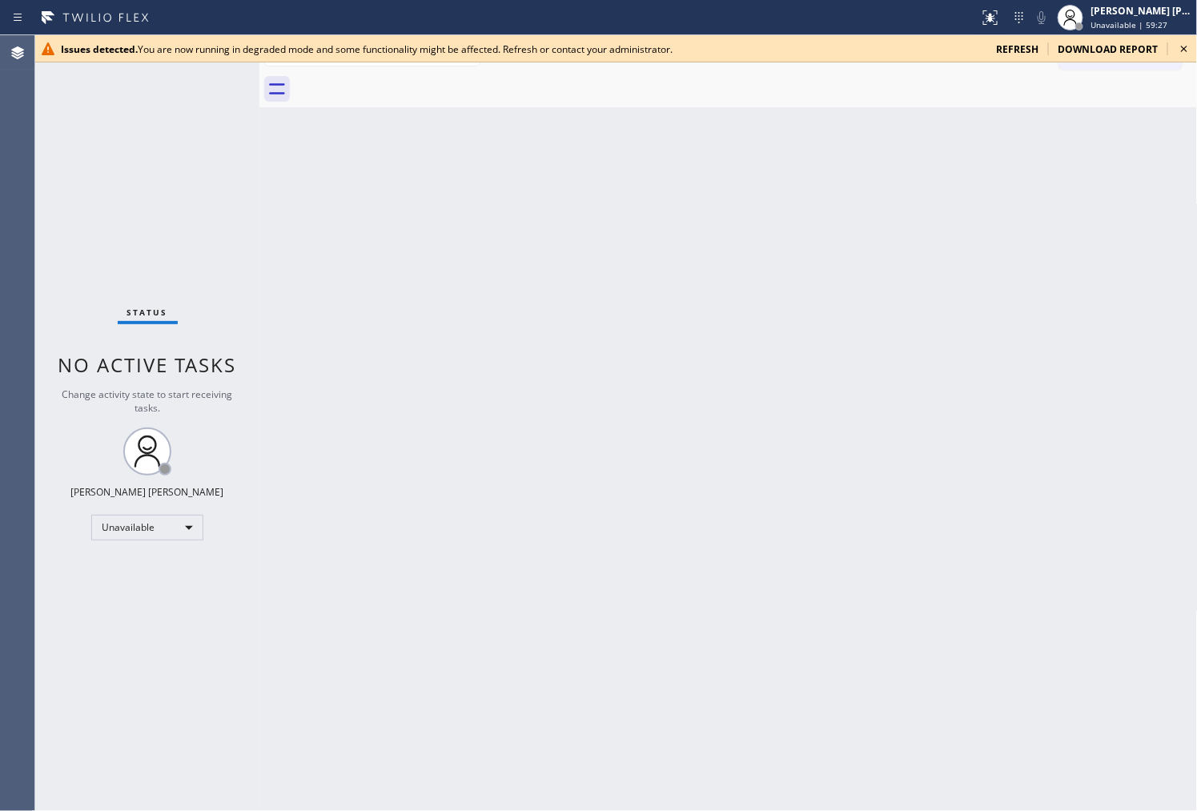
click at [1010, 38] on div "Issues detected. You are now running in degraded mode and some functionality mi…" at bounding box center [616, 48] width 1162 height 27
click at [1011, 44] on span "refresh" at bounding box center [1017, 49] width 42 height 14
click at [1148, 12] on div "[PERSON_NAME] [PERSON_NAME]" at bounding box center [1142, 11] width 101 height 14
click at [1152, 10] on div "[PERSON_NAME] [PERSON_NAME]" at bounding box center [1142, 11] width 101 height 14
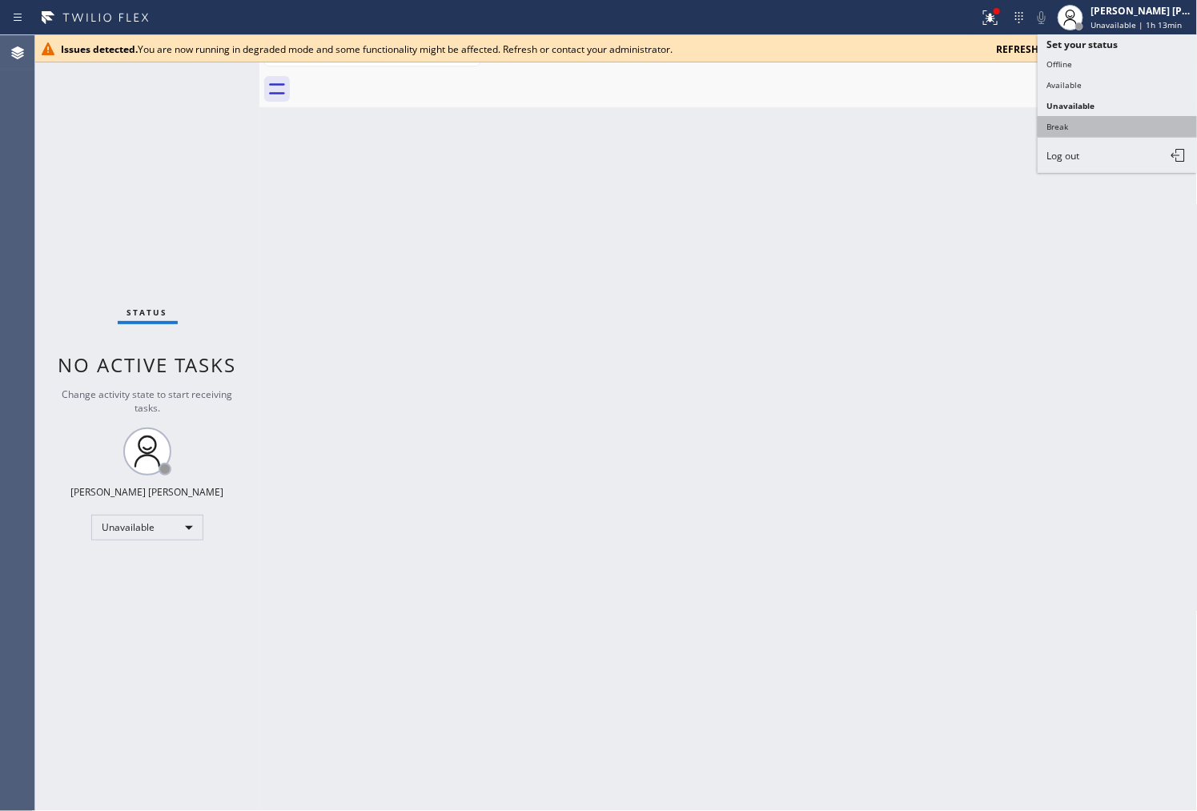
click at [1092, 123] on button "Break" at bounding box center [1118, 126] width 160 height 21
click at [1092, 123] on div "Back to Dashboard Change Sender ID Customers Technicians Select a contact Outbo…" at bounding box center [729, 423] width 939 height 776
